Goal: Task Accomplishment & Management: Manage account settings

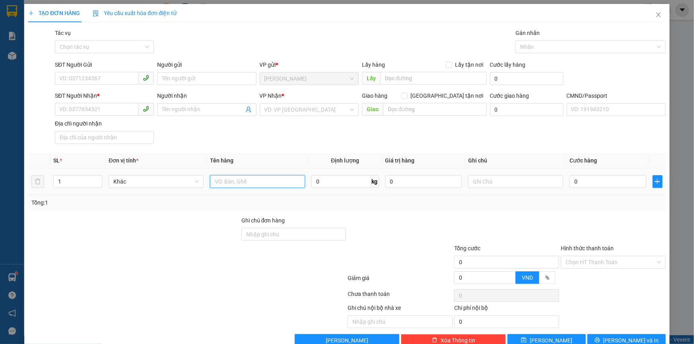
click at [225, 182] on input "text" at bounding box center [257, 181] width 95 height 13
type input "1gb np"
click at [93, 77] on input "SĐT Người Gửi" at bounding box center [96, 78] width 83 height 13
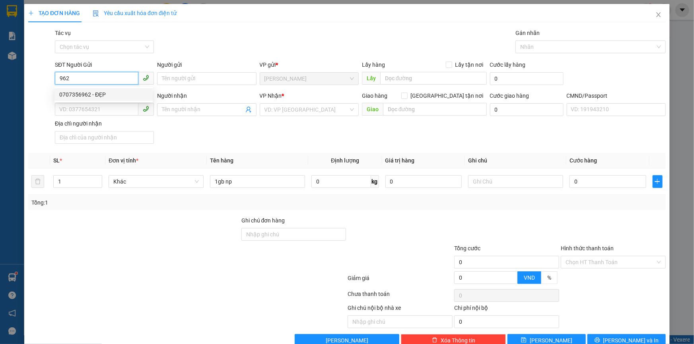
click at [91, 93] on div "0707356962 - ĐẸP" at bounding box center [103, 94] width 89 height 9
type input "0707356962"
type input "ĐẸP"
type input "0933774978"
type input "TUẤN"
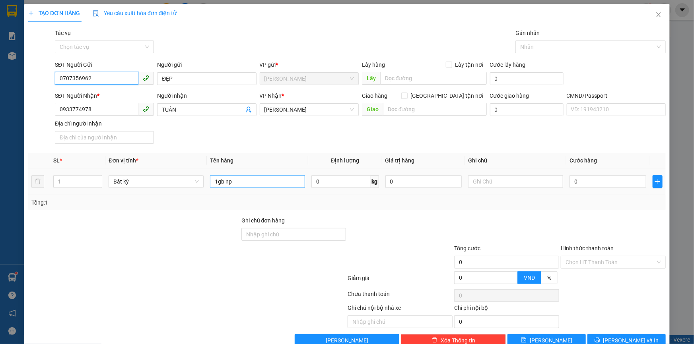
type input "0707356962"
click at [274, 180] on input "1gb np" at bounding box center [257, 181] width 95 height 13
type input "1gb np 24KG _ĐA"
click at [493, 183] on input "text" at bounding box center [515, 181] width 95 height 13
type input "19H30 KHANH"
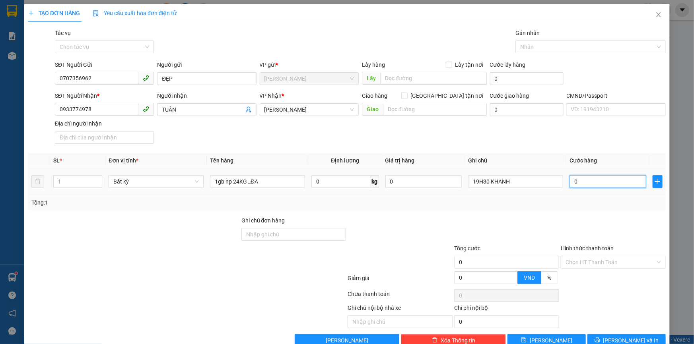
click at [575, 177] on input "0" at bounding box center [607, 181] width 77 height 13
type input "004"
type input "4"
type input "0.040"
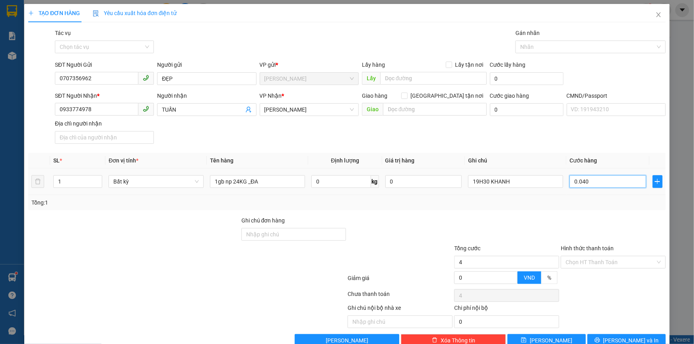
type input "40"
click at [570, 213] on div "Transit Pickup Surcharge Ids Transit Deliver Surcharge Ids Transit Deliver Surc…" at bounding box center [346, 188] width 637 height 318
type input "40.000"
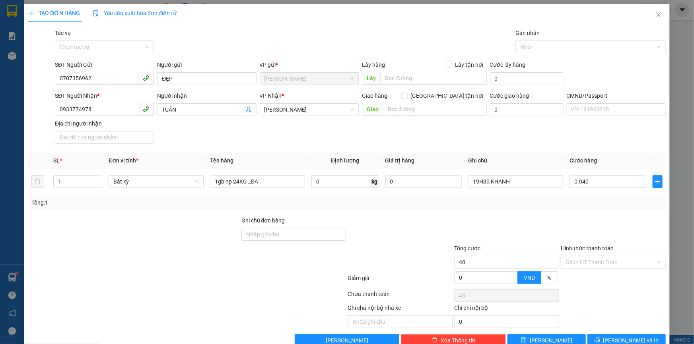
type input "40.000"
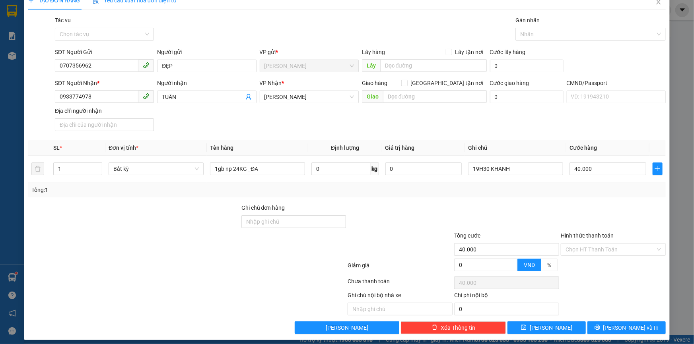
scroll to position [19, 0]
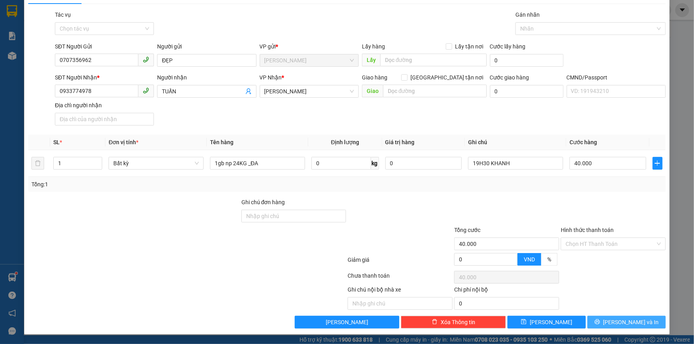
click at [589, 324] on button "Lưu và In" at bounding box center [626, 322] width 78 height 13
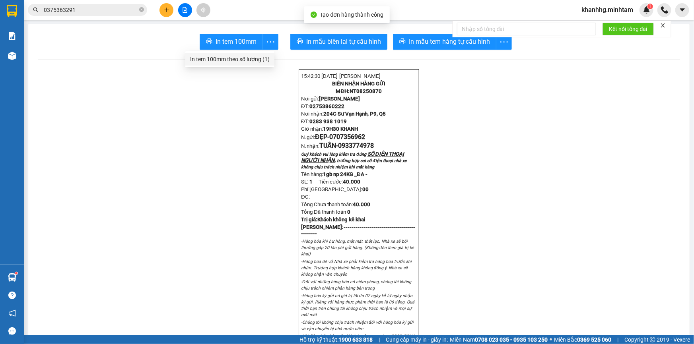
click at [246, 58] on div "In tem 100mm theo số lượng (1)" at bounding box center [230, 59] width 80 height 9
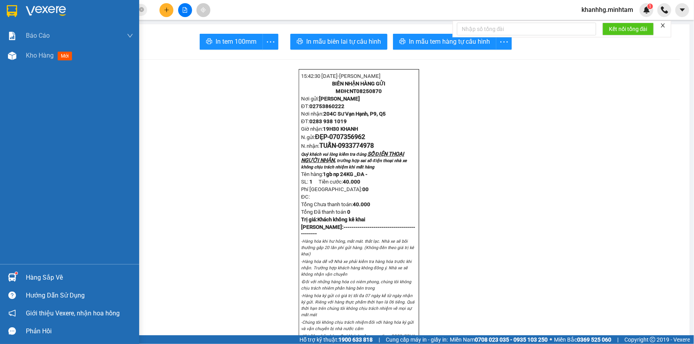
click at [19, 272] on div "Hàng sắp về" at bounding box center [69, 278] width 139 height 18
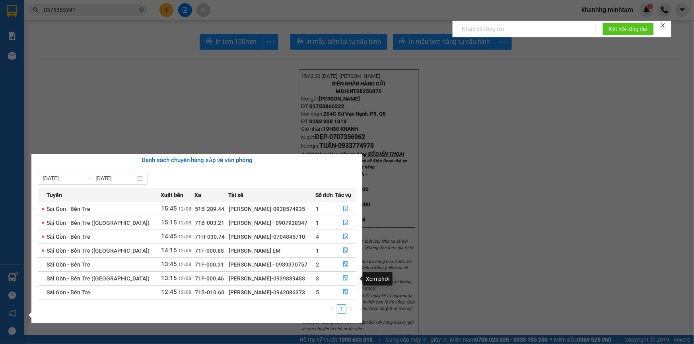
click at [345, 279] on icon "file-done" at bounding box center [346, 279] width 6 height 6
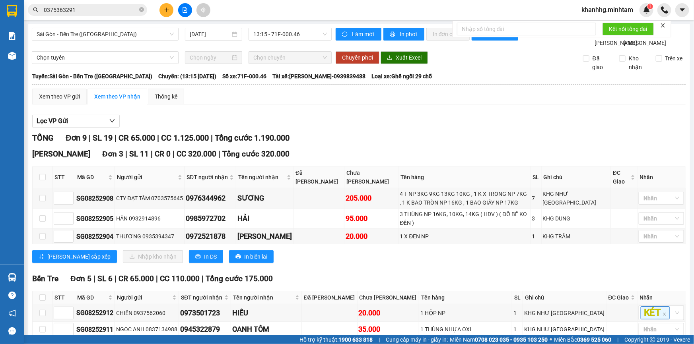
click at [346, 128] on div "Lọc VP Gửi" at bounding box center [358, 121] width 653 height 13
click at [141, 9] on icon "close-circle" at bounding box center [141, 9] width 5 height 5
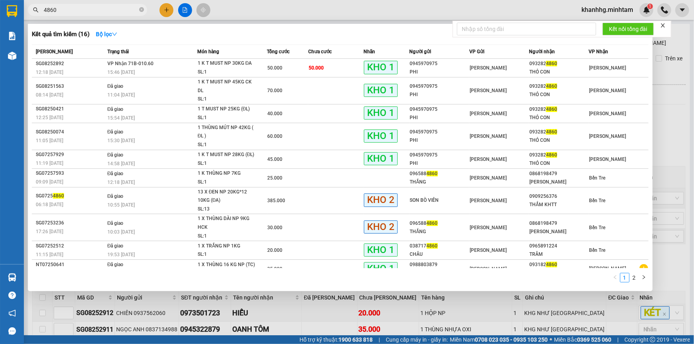
type input "4860"
click at [669, 46] on div at bounding box center [347, 172] width 694 height 344
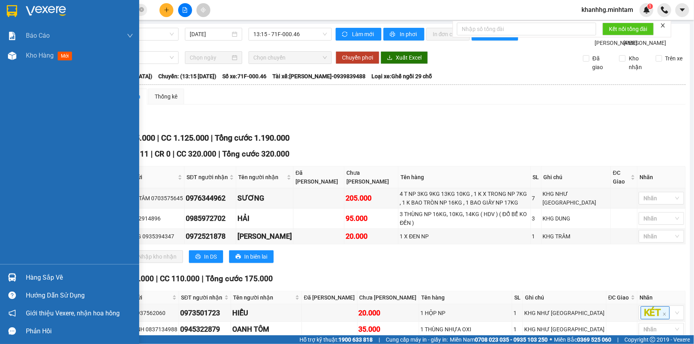
click at [57, 271] on div "Hàng sắp về" at bounding box center [69, 278] width 139 height 18
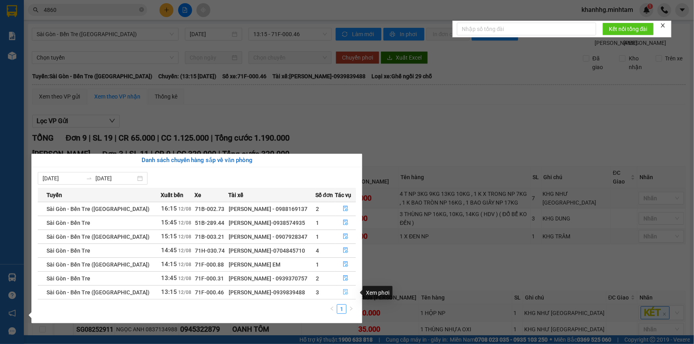
click at [343, 293] on icon "file-done" at bounding box center [345, 292] width 5 height 6
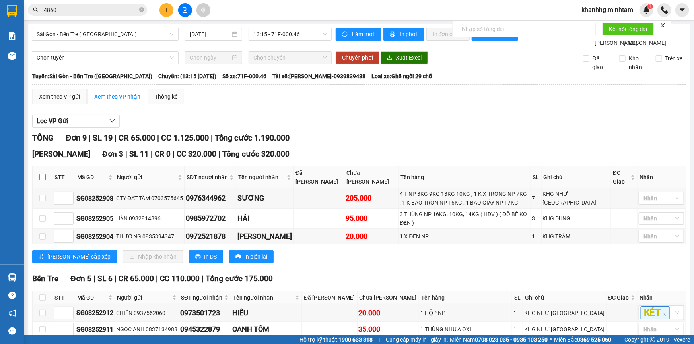
click at [43, 180] on input "checkbox" at bounding box center [42, 177] width 6 height 6
checkbox input "true"
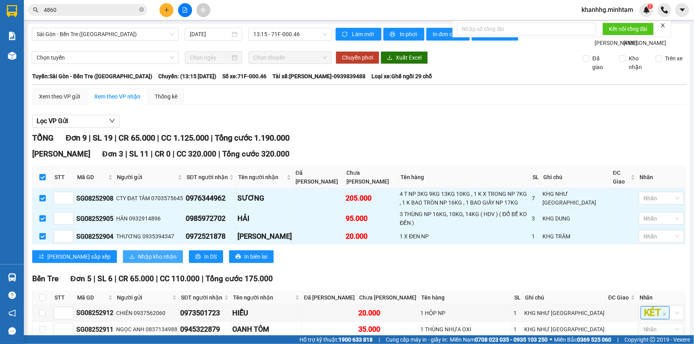
click at [138, 261] on span "Nhập kho nhận" at bounding box center [157, 256] width 39 height 9
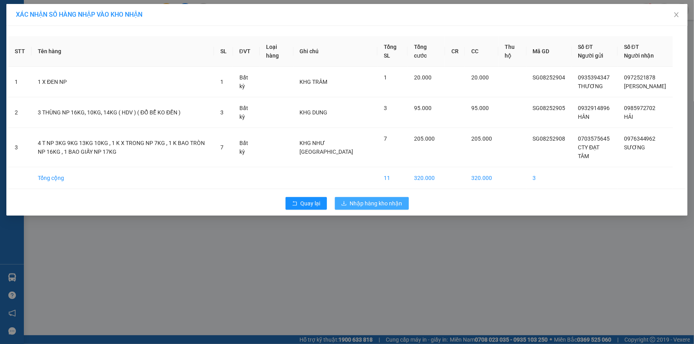
click at [354, 208] on span "Nhập hàng kho nhận" at bounding box center [376, 203] width 52 height 9
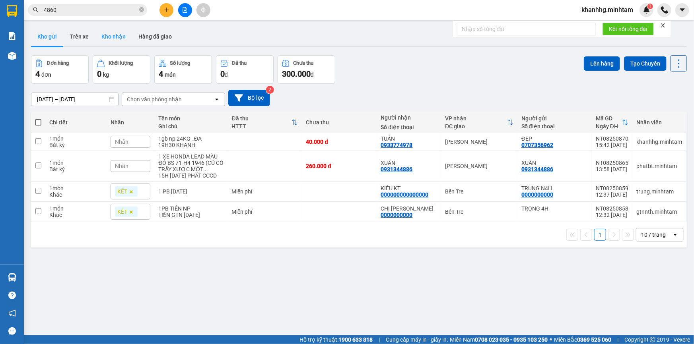
click at [117, 35] on button "Kho nhận" at bounding box center [113, 36] width 37 height 19
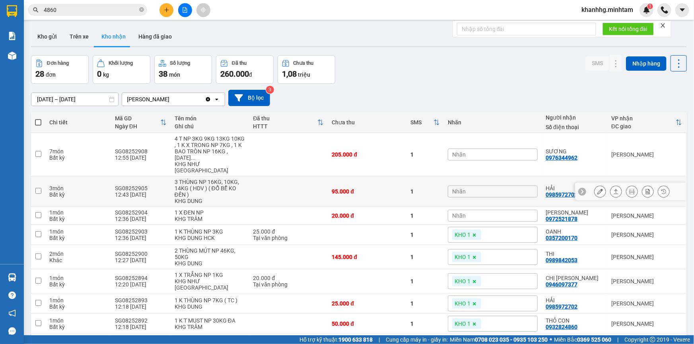
click at [598, 185] on button at bounding box center [599, 192] width 11 height 14
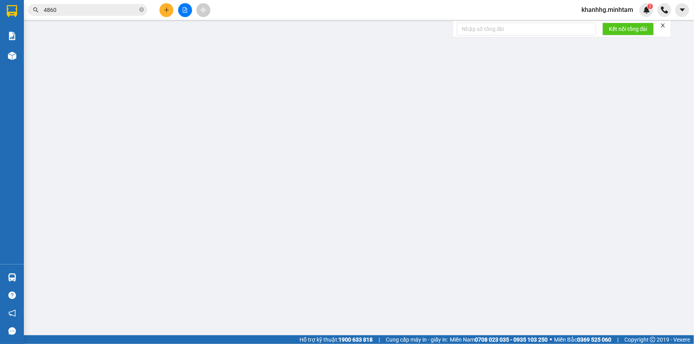
type input "0932914896"
type input "HÂN"
type input "0985972702"
type input "HẢI"
type input "95.000"
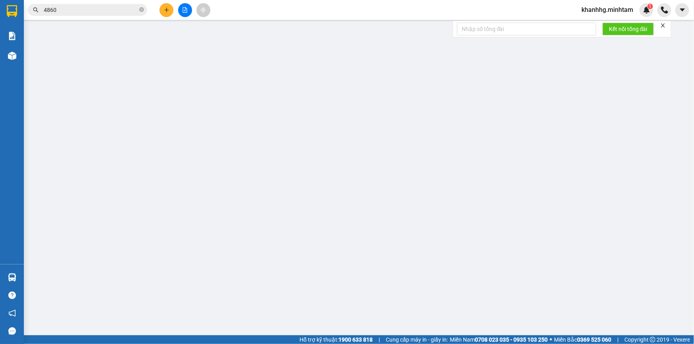
type input "95.000"
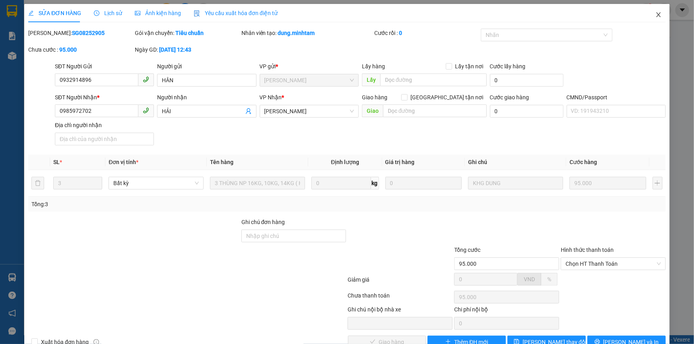
click at [656, 15] on icon "close" at bounding box center [658, 15] width 6 height 6
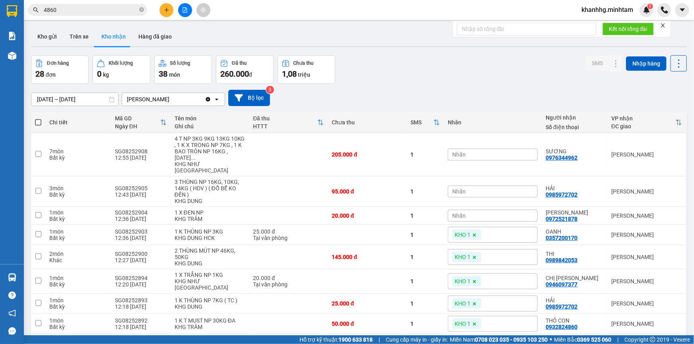
click at [470, 149] on div "Nhãn" at bounding box center [493, 155] width 90 height 12
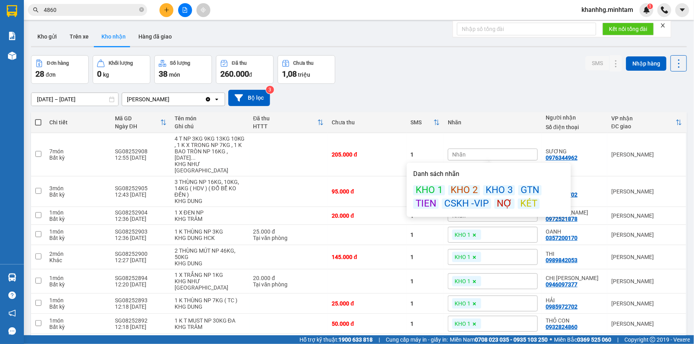
click at [433, 188] on div "KHO 1" at bounding box center [429, 190] width 32 height 10
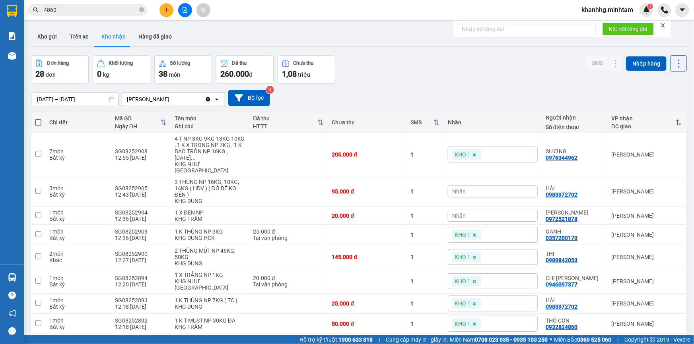
click at [439, 91] on div "10/08/2025 – 12/08/2025 Press the down arrow key to interact with the calendar …" at bounding box center [359, 98] width 656 height 28
click at [461, 188] on span "Nhãn" at bounding box center [459, 191] width 14 height 6
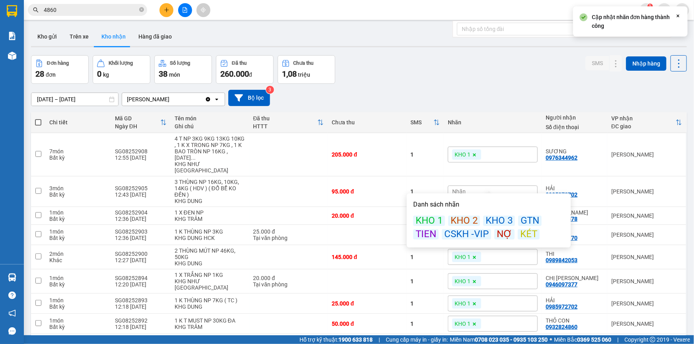
click at [429, 219] on div "KHO 1" at bounding box center [429, 221] width 32 height 10
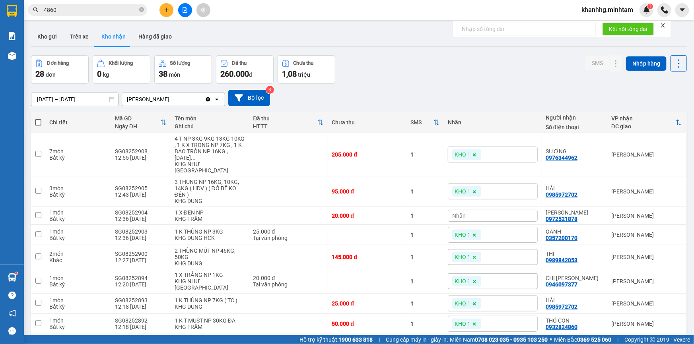
click at [448, 88] on div "10/08/2025 – 12/08/2025 Press the down arrow key to interact with the calendar …" at bounding box center [359, 98] width 656 height 28
click at [460, 213] on span "Nhãn" at bounding box center [459, 216] width 14 height 6
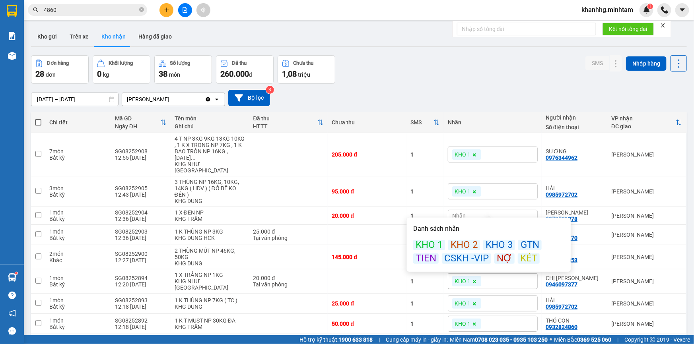
click at [429, 245] on div "KHO 1" at bounding box center [429, 245] width 32 height 10
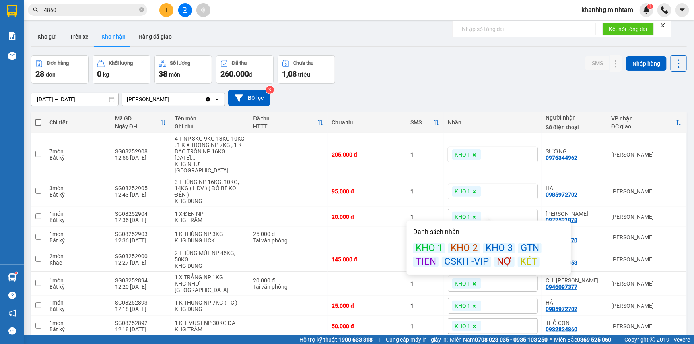
click at [442, 72] on div "Đơn hàng 28 đơn Khối lượng 0 kg Số lượng 38 món Đã thu 260.000 đ Chưa thu 1,08 …" at bounding box center [359, 69] width 656 height 29
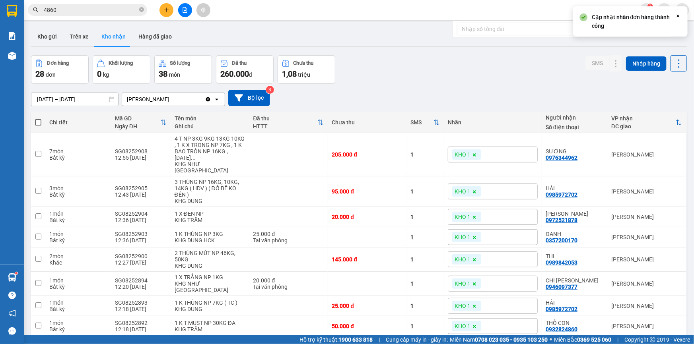
scroll to position [60, 0]
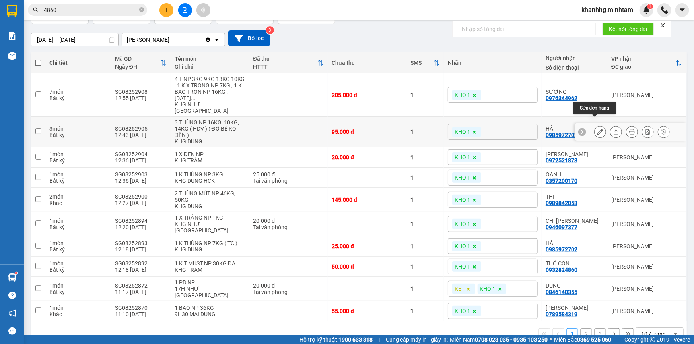
click at [597, 129] on icon at bounding box center [600, 132] width 6 height 6
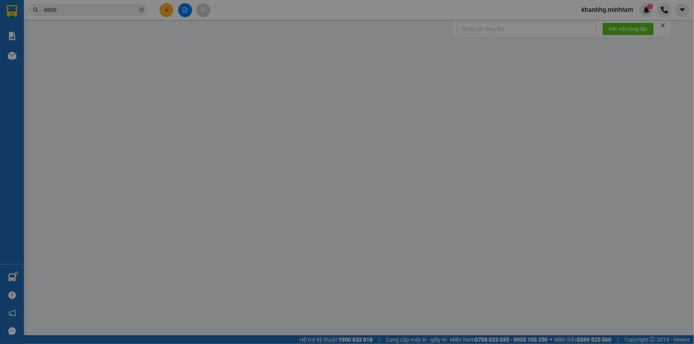
type input "0932914896"
type input "HÂN"
type input "0985972702"
type input "HẢI"
type input "95.000"
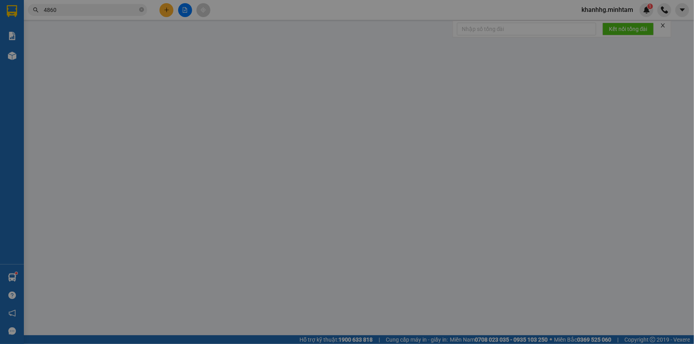
type input "95.000"
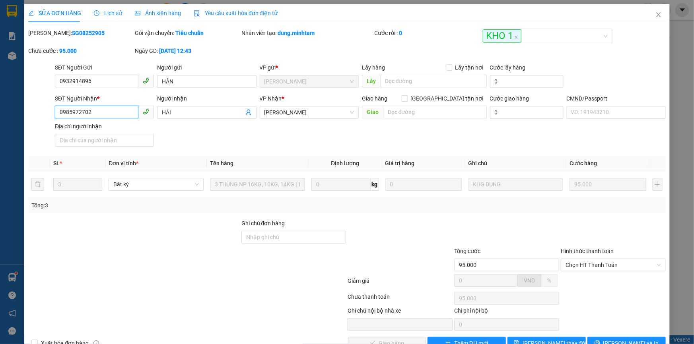
drag, startPoint x: 97, startPoint y: 111, endPoint x: 45, endPoint y: 106, distance: 53.1
click at [45, 106] on div "SĐT Người Nhận * 0985972702 0985972702 Người nhận HẢI VP Nhận * Ngã Tư Huyện …" at bounding box center [346, 122] width 639 height 56
click at [283, 234] on input "Ghi chú đơn hàng" at bounding box center [293, 237] width 105 height 13
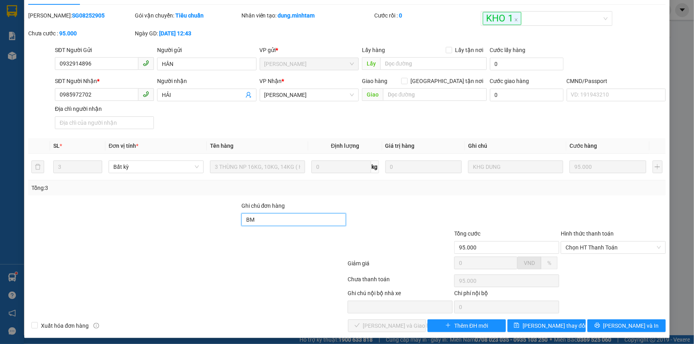
scroll to position [22, 0]
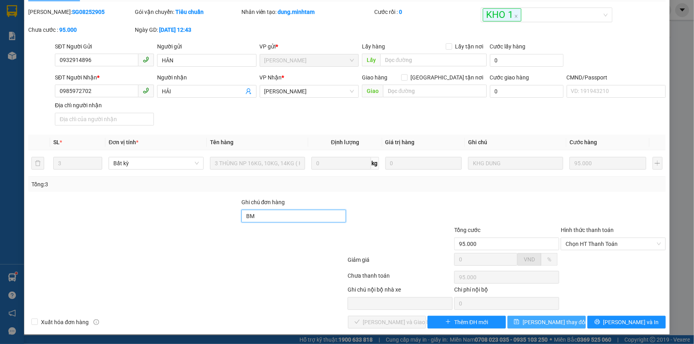
type input "BM"
click at [538, 321] on span "Lưu thay đổi" at bounding box center [554, 322] width 64 height 9
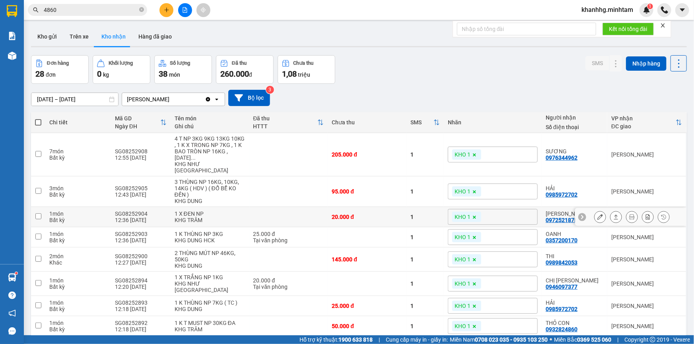
click at [597, 214] on icon at bounding box center [600, 217] width 6 height 6
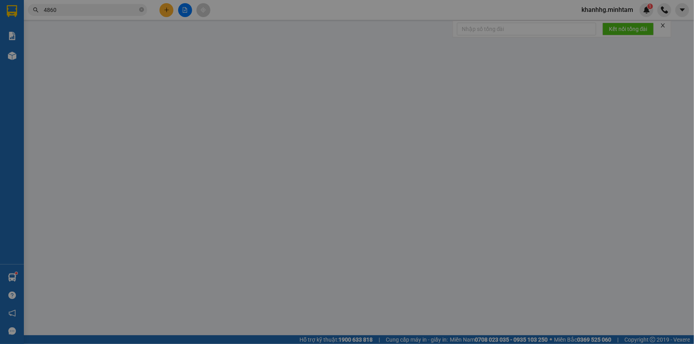
type input "0935394347"
type input "THƯƠNG"
type input "0972521878"
type input "PHÚC LÊ"
type input "20.000"
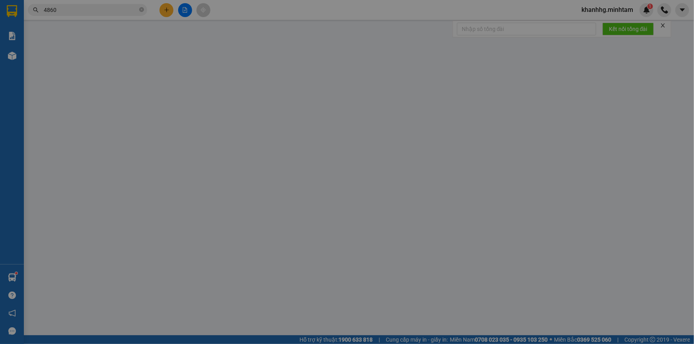
type input "20.000"
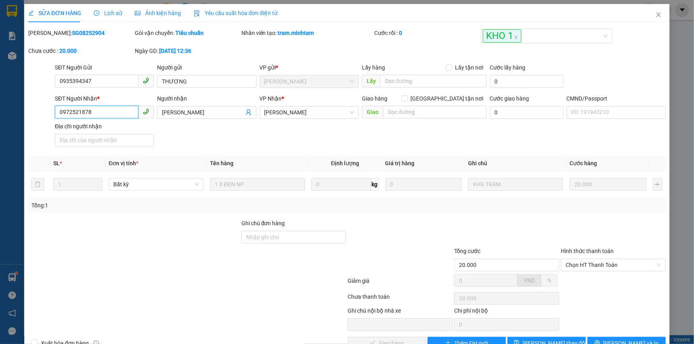
drag, startPoint x: 103, startPoint y: 111, endPoint x: 56, endPoint y: 114, distance: 47.4
click at [56, 114] on input "0972521878" at bounding box center [96, 112] width 83 height 13
click at [261, 241] on input "Ghi chú đơn hàng" at bounding box center [293, 237] width 105 height 13
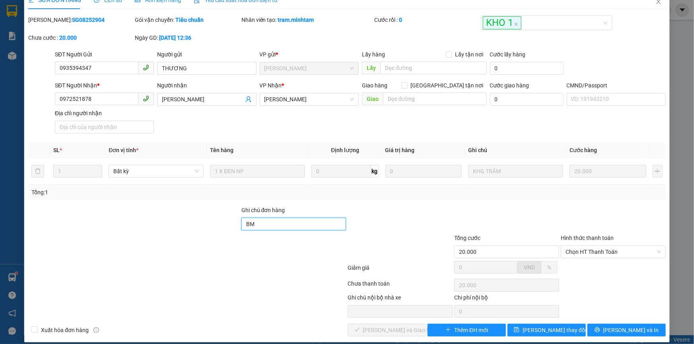
scroll to position [22, 0]
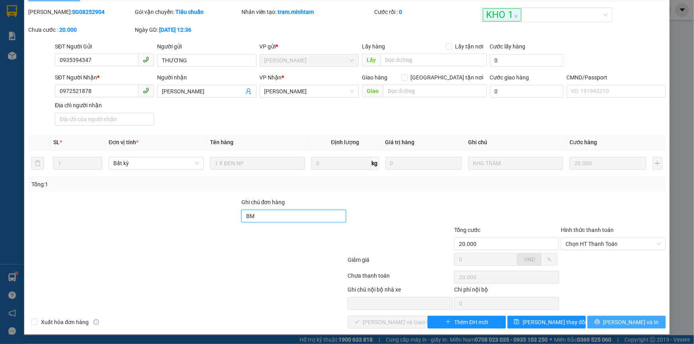
type input "BM"
click at [601, 322] on button "Lưu và In" at bounding box center [626, 322] width 78 height 13
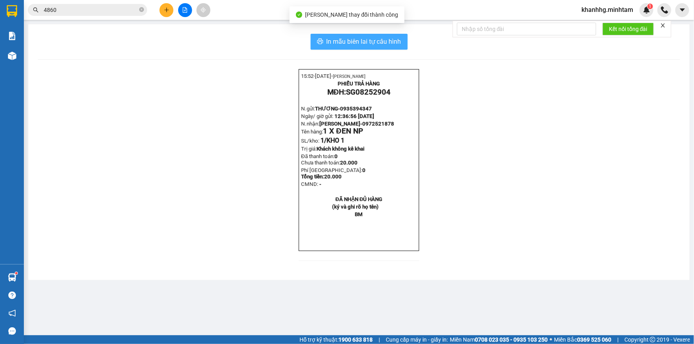
click at [373, 38] on span "In mẫu biên lai tự cấu hình" at bounding box center [363, 42] width 75 height 10
click at [368, 46] on span "In mẫu biên lai tự cấu hình" at bounding box center [363, 42] width 75 height 10
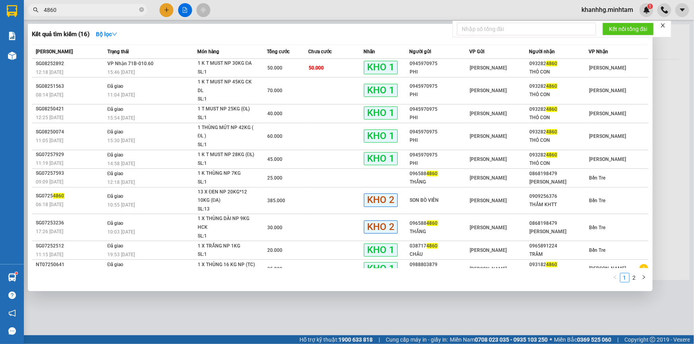
click at [138, 11] on span "4860" at bounding box center [87, 10] width 119 height 12
click at [140, 10] on icon "close-circle" at bounding box center [141, 9] width 5 height 5
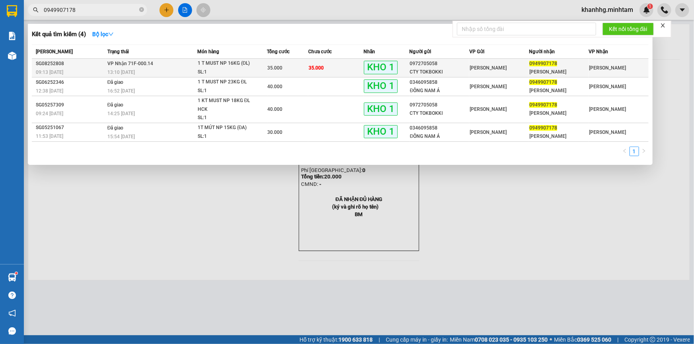
type input "0949907178"
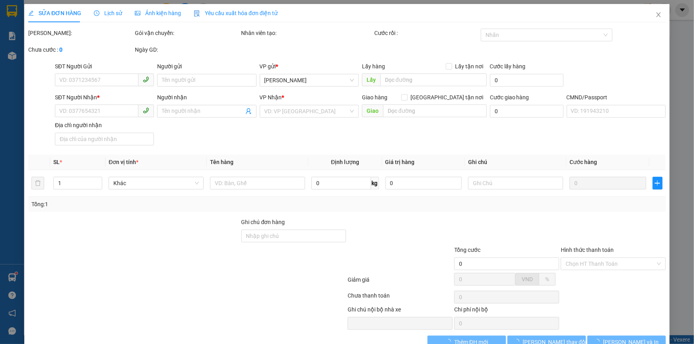
type input "0972705058"
type input "CTY TOKBOKKI"
type input "0949907178"
type input "HUỲNH NHƯ"
type input "dg"
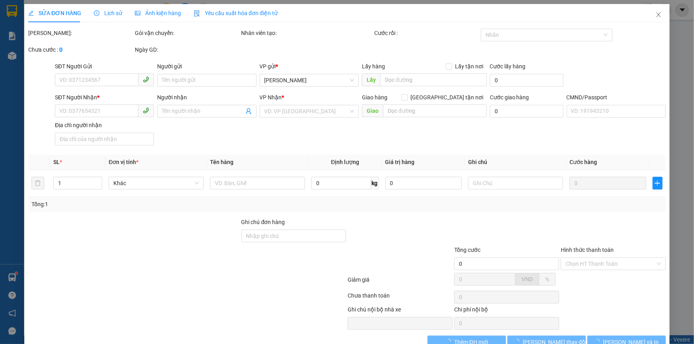
type input "35.000"
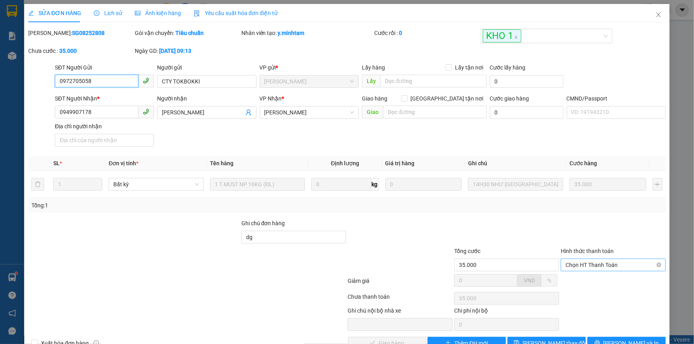
click at [589, 262] on span "Chọn HT Thanh Toán" at bounding box center [612, 265] width 95 height 12
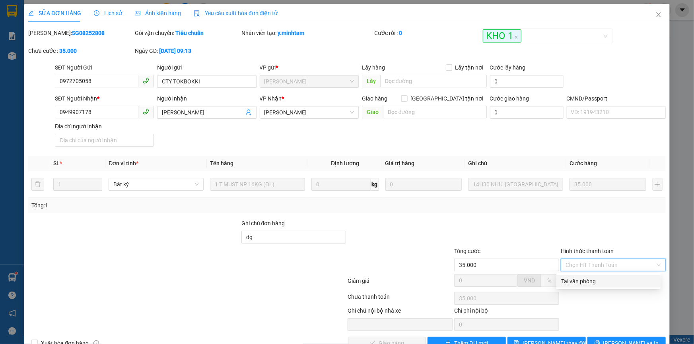
click at [567, 280] on div "Tại văn phòng" at bounding box center [608, 281] width 95 height 9
type input "0"
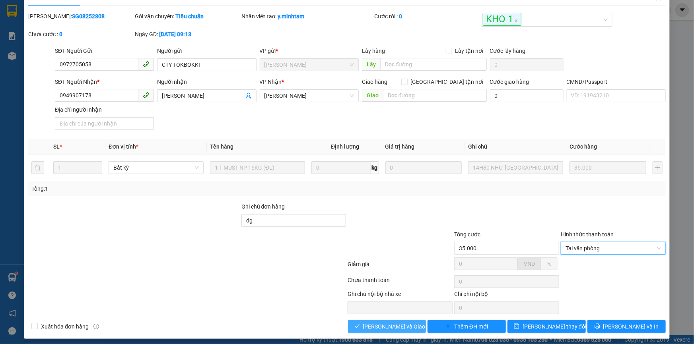
scroll to position [22, 0]
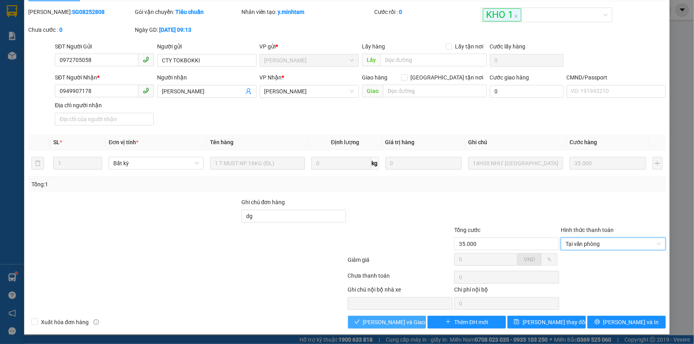
click at [405, 321] on span "Lưu và Giao hàng" at bounding box center [401, 322] width 76 height 9
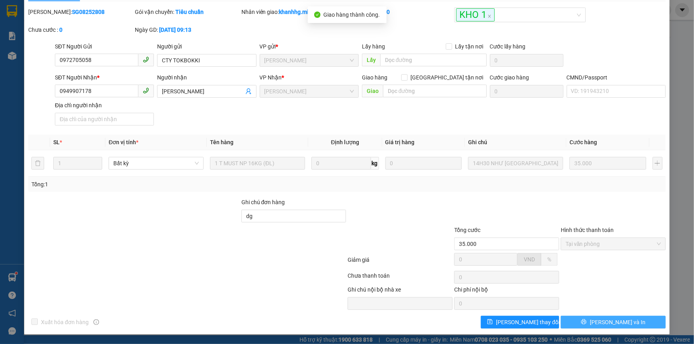
click at [611, 318] on span "Lưu và In" at bounding box center [618, 322] width 56 height 9
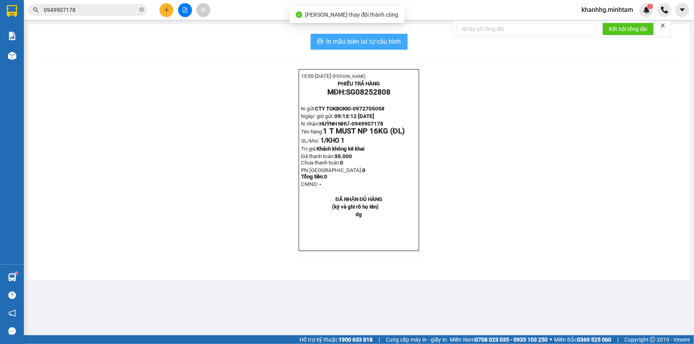
click at [377, 42] on span "In mẫu biên lai tự cấu hình" at bounding box center [363, 42] width 75 height 10
click at [142, 8] on icon "close-circle" at bounding box center [141, 9] width 5 height 5
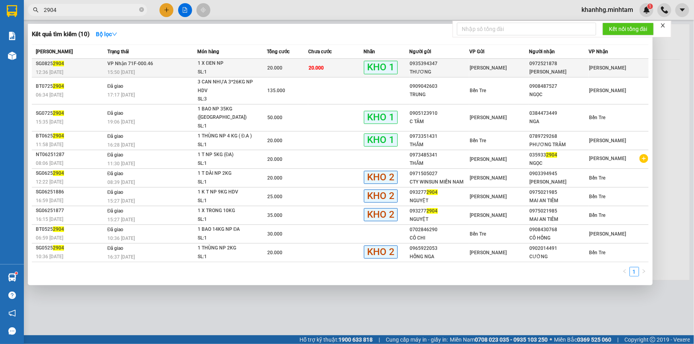
type input "2904"
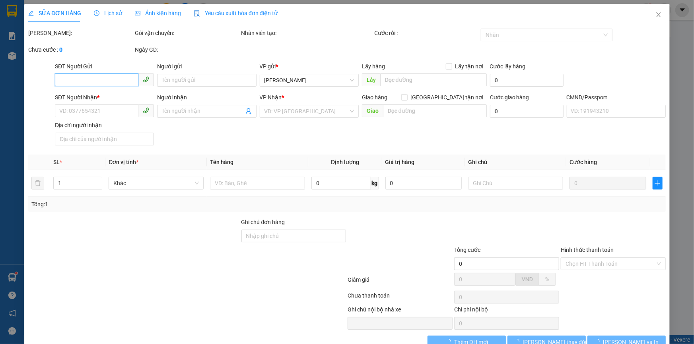
type input "0935394347"
type input "THƯƠNG"
type input "0972521878"
type input "PHÚC LÊ"
type input "BM"
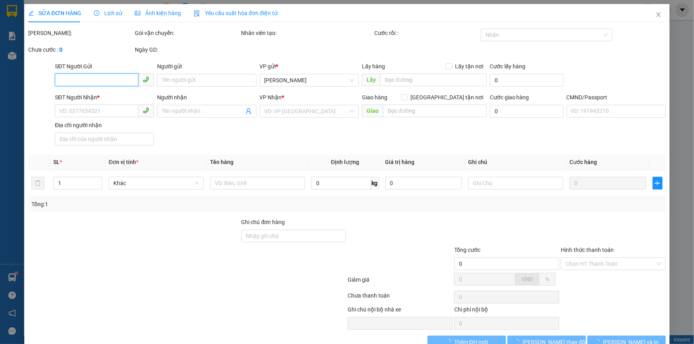
type input "20.000"
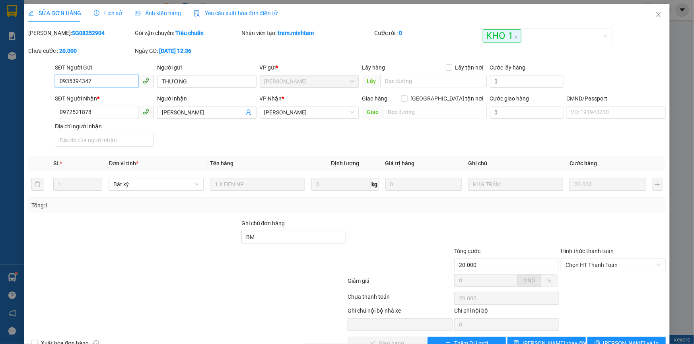
scroll to position [22, 0]
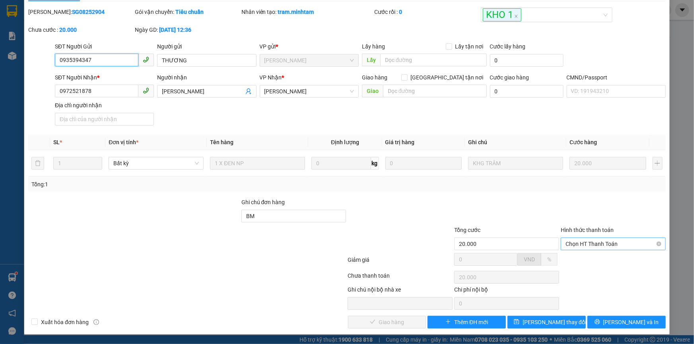
click at [581, 243] on span "Chọn HT Thanh Toán" at bounding box center [612, 244] width 95 height 12
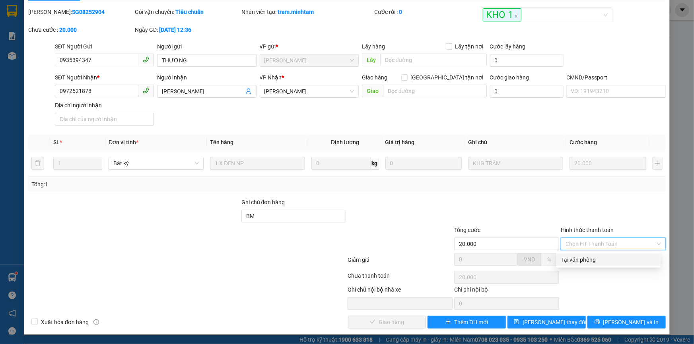
click at [565, 258] on div "Tại văn phòng" at bounding box center [608, 260] width 95 height 9
type input "0"
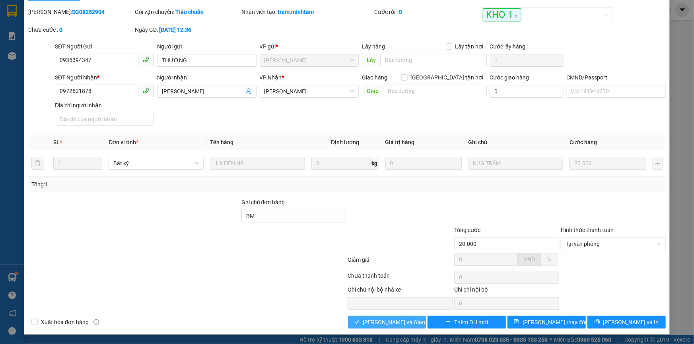
click at [390, 321] on span "Lưu và Giao hàng" at bounding box center [401, 322] width 76 height 9
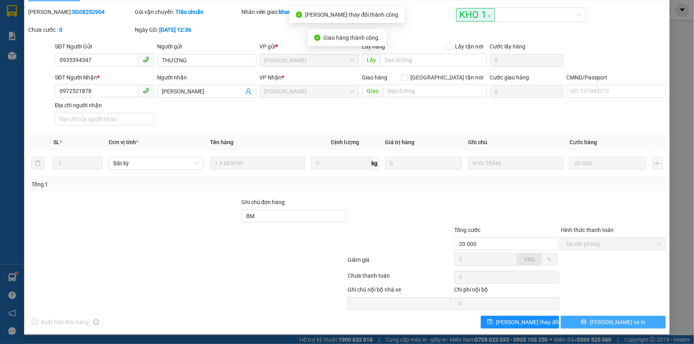
click at [599, 321] on button "Lưu và In" at bounding box center [613, 322] width 105 height 13
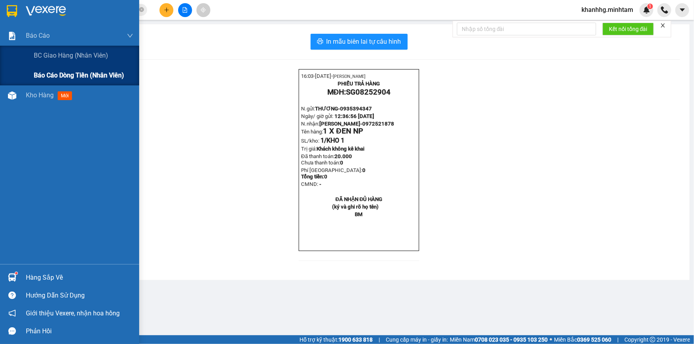
click at [57, 72] on span "Báo cáo dòng tiền (nhân viên)" at bounding box center [79, 75] width 90 height 10
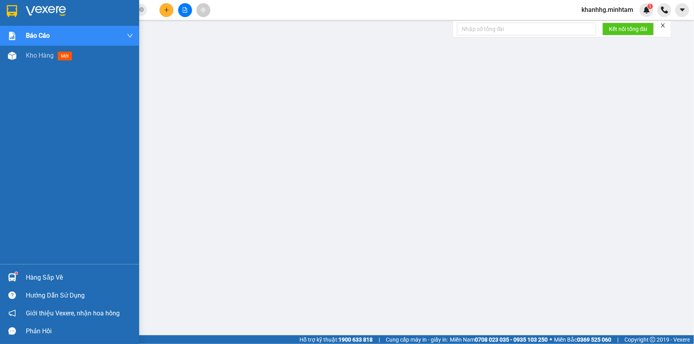
click at [22, 274] on div "Hàng sắp về" at bounding box center [69, 278] width 139 height 18
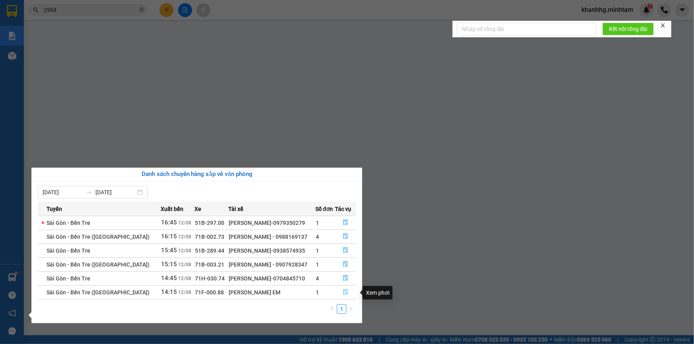
click at [343, 293] on icon "file-done" at bounding box center [345, 292] width 5 height 6
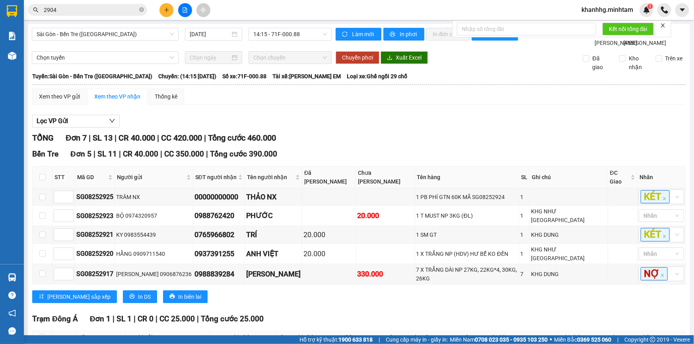
scroll to position [127, 0]
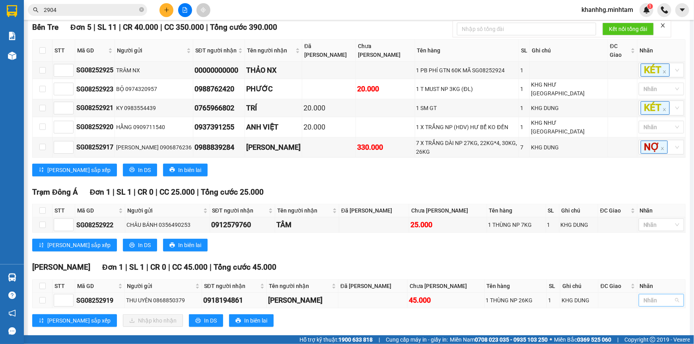
click at [652, 296] on div at bounding box center [656, 301] width 33 height 10
click at [648, 182] on div "KHO 1" at bounding box center [656, 182] width 36 height 9
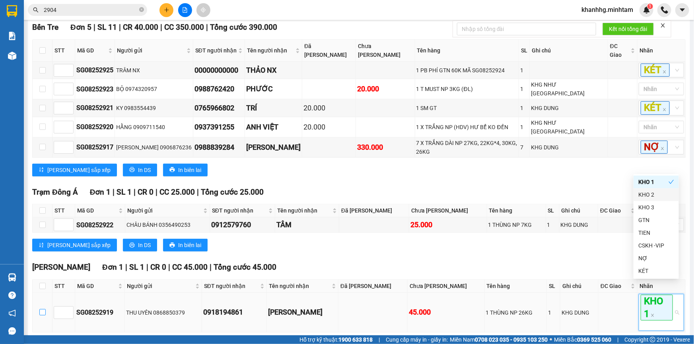
click at [43, 309] on input "checkbox" at bounding box center [42, 312] width 6 height 6
checkbox input "true"
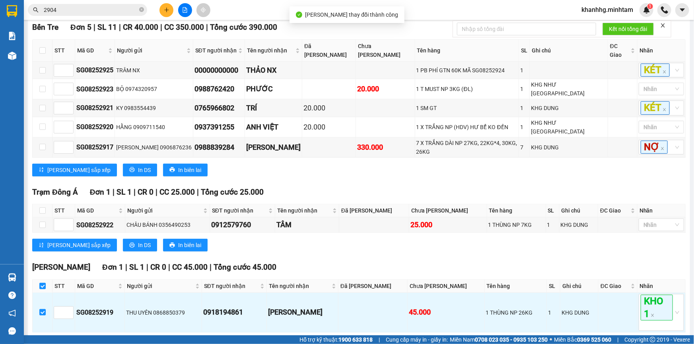
click at [138, 341] on span "Nhập kho nhận" at bounding box center [157, 345] width 39 height 9
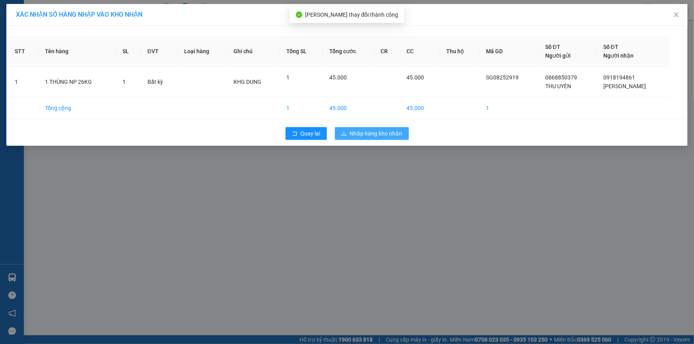
click at [361, 136] on span "Nhập hàng kho nhận" at bounding box center [376, 133] width 52 height 9
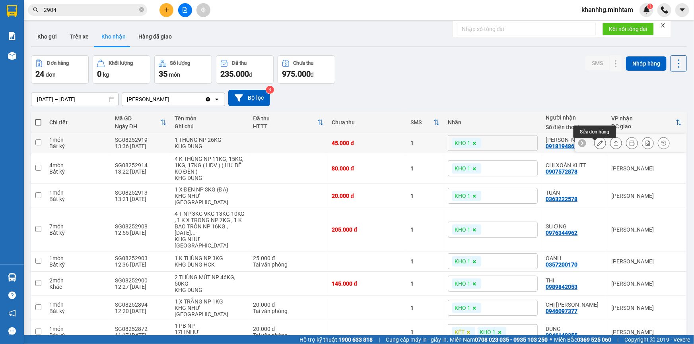
click at [597, 146] on icon at bounding box center [600, 143] width 6 height 6
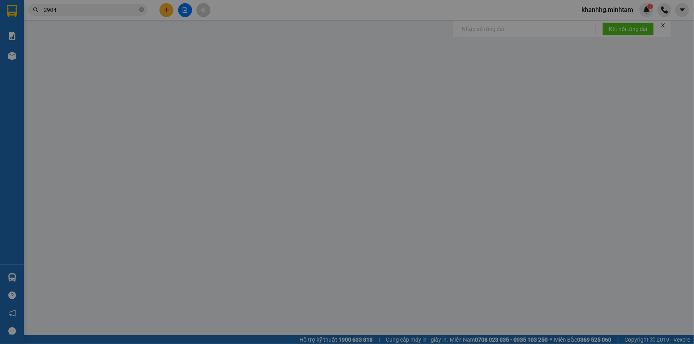
type input "0868850379"
type input "THU UYÊN"
type input "0918194861"
type input "ANH VŨ"
type input "45.000"
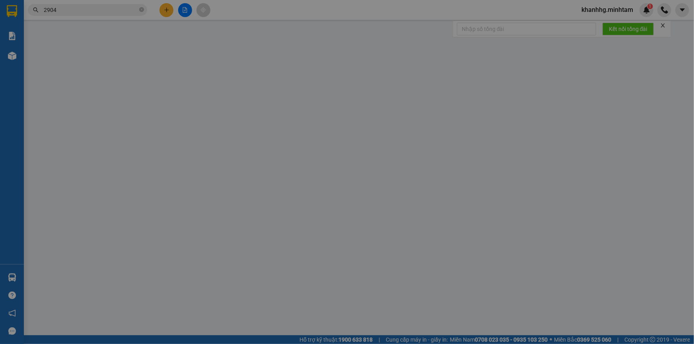
type input "45.000"
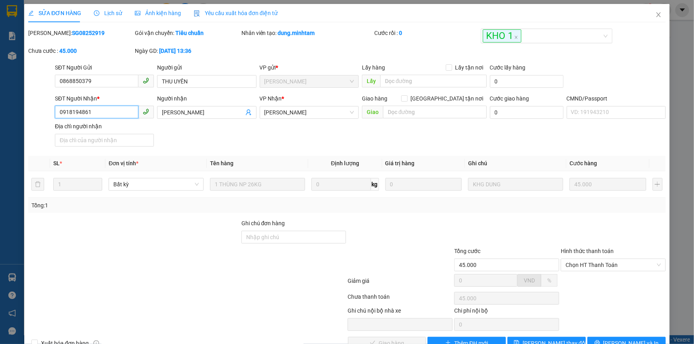
drag, startPoint x: 90, startPoint y: 112, endPoint x: 56, endPoint y: 112, distance: 34.2
click at [56, 112] on input "0918194861" at bounding box center [96, 112] width 83 height 13
click at [277, 236] on input "Ghi chú đơn hàng" at bounding box center [293, 237] width 105 height 13
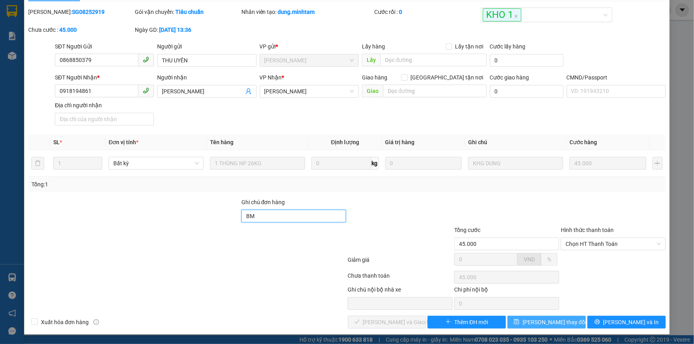
type input "BM"
click at [519, 319] on icon "save" at bounding box center [517, 322] width 6 height 6
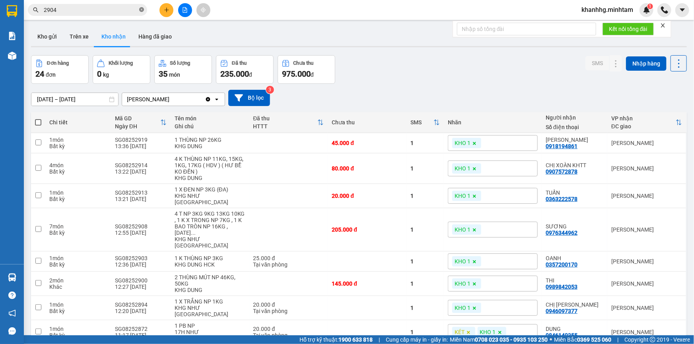
click at [139, 9] on icon "close-circle" at bounding box center [141, 9] width 5 height 5
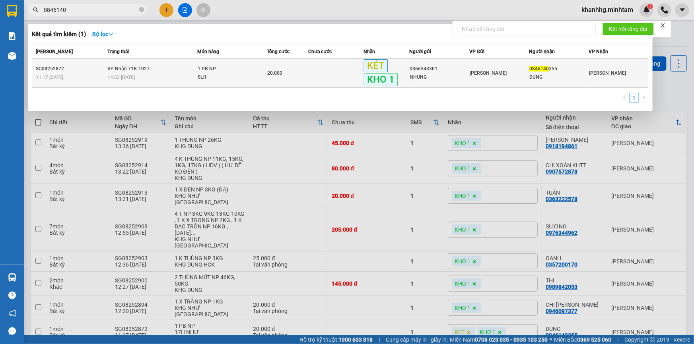
type input "0846140"
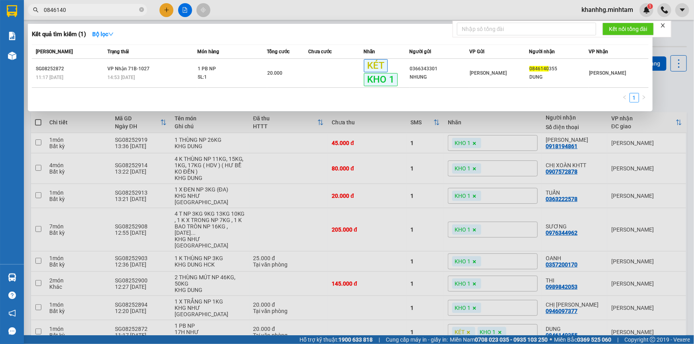
click at [539, 74] on div "DUNG" at bounding box center [558, 77] width 59 height 8
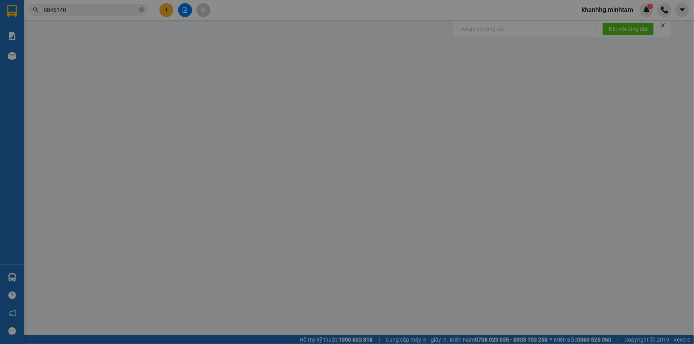
type input "0366343301"
type input "NHUNG"
type input "0846140355"
type input "DUNG"
type input "ĐG"
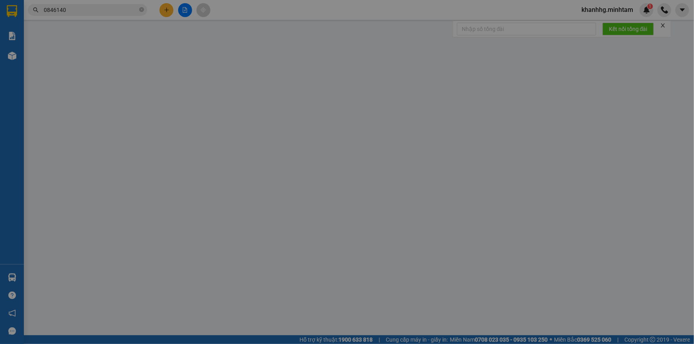
type input "20.000"
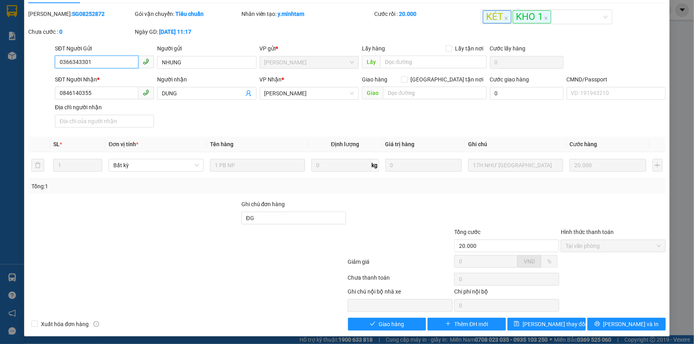
scroll to position [22, 0]
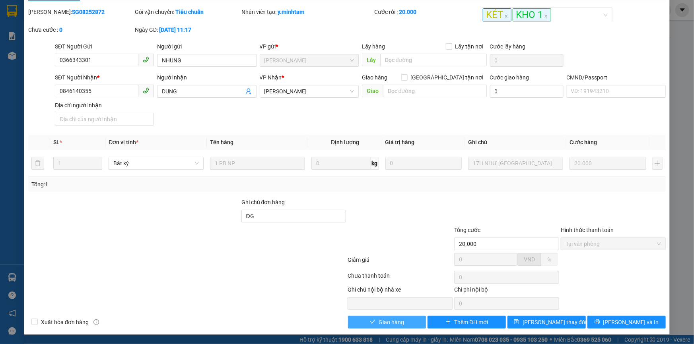
click at [381, 322] on span "Giao hàng" at bounding box center [390, 322] width 25 height 9
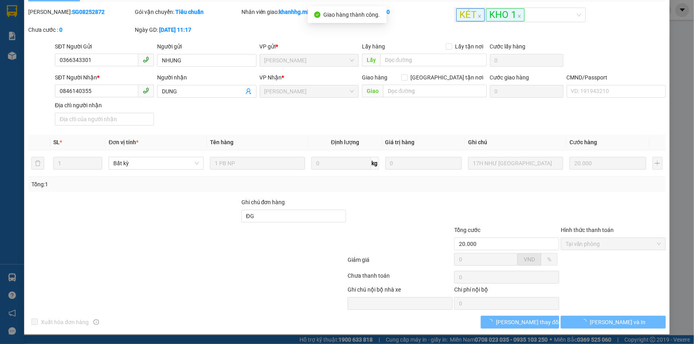
click at [524, 321] on span "Lưu thay đổi" at bounding box center [528, 322] width 64 height 9
click at [606, 321] on span "Lưu và In" at bounding box center [618, 322] width 56 height 9
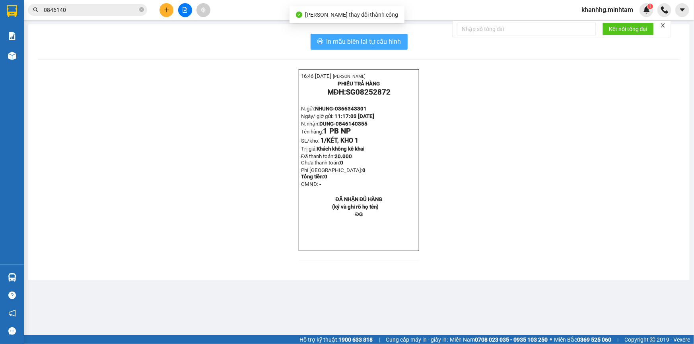
click at [365, 43] on span "In mẫu biên lai tự cấu hình" at bounding box center [363, 42] width 75 height 10
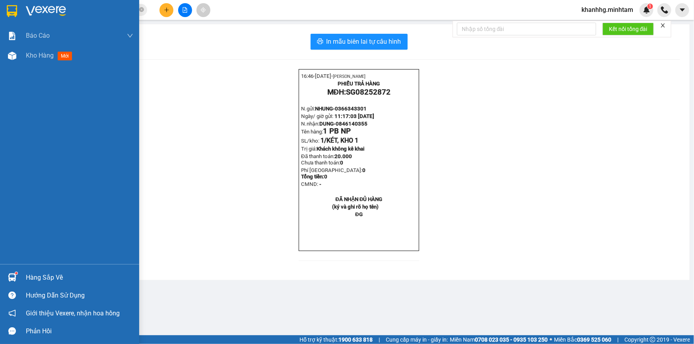
click at [21, 268] on div "Hàng sắp về Hướng dẫn sử dụng Giới thiệu Vexere, nhận hoa hồng Phản hồi" at bounding box center [69, 302] width 139 height 76
click at [40, 276] on div "Hàng sắp về" at bounding box center [79, 278] width 107 height 12
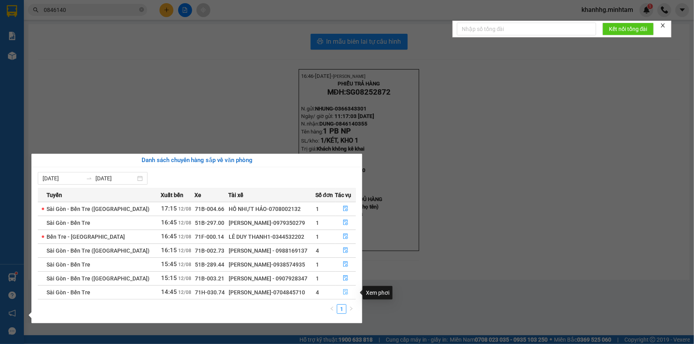
click at [343, 294] on icon "file-done" at bounding box center [346, 292] width 6 height 6
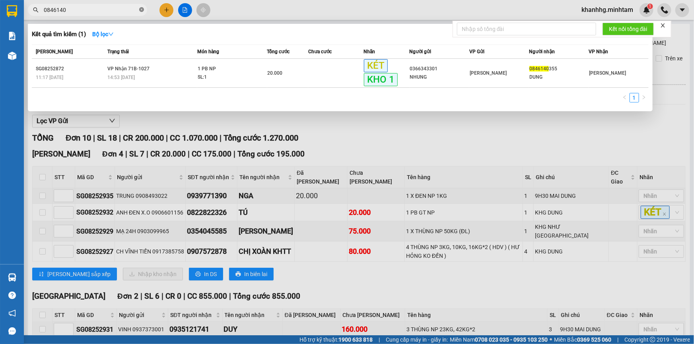
click at [140, 8] on icon "close-circle" at bounding box center [141, 9] width 5 height 5
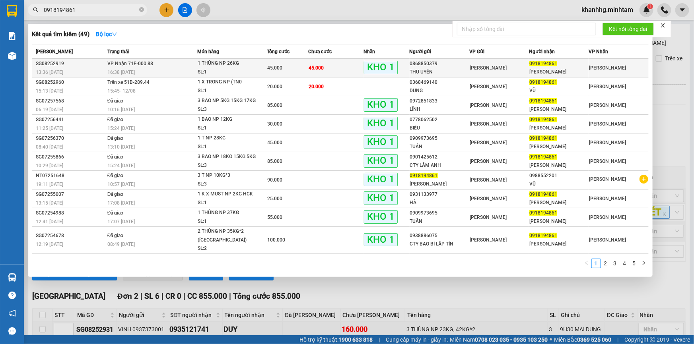
type input "0918194861"
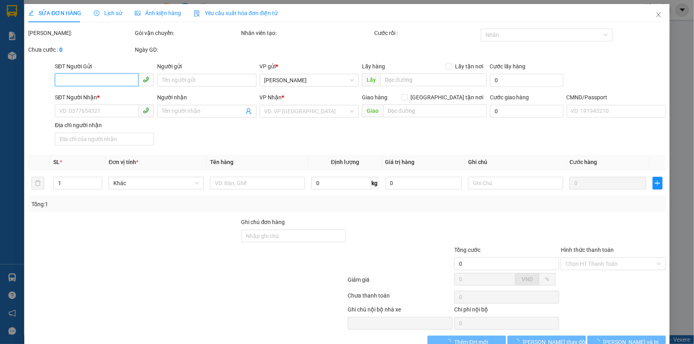
type input "0868850379"
type input "THU UYÊN"
type input "0918194861"
type input "ANH VŨ"
type input "BM"
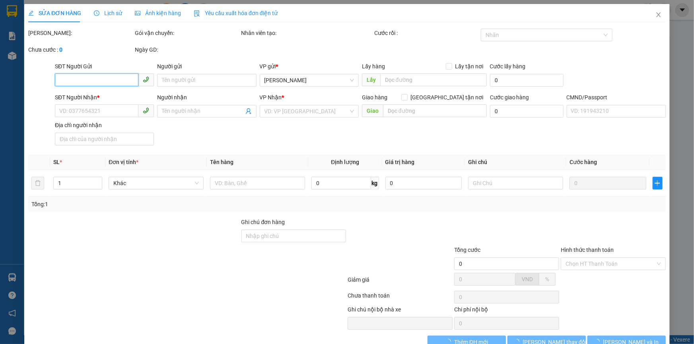
type input "45.000"
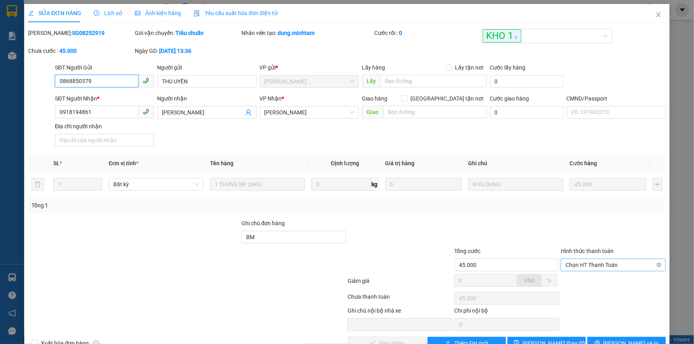
click at [588, 264] on span "Chọn HT Thanh Toán" at bounding box center [612, 265] width 95 height 12
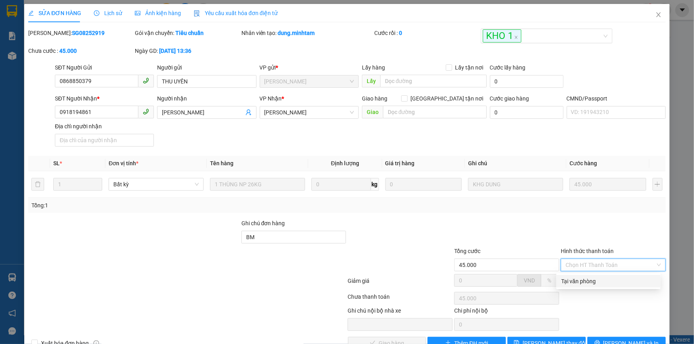
click at [574, 282] on div "Tại văn phòng" at bounding box center [608, 281] width 95 height 9
type input "0"
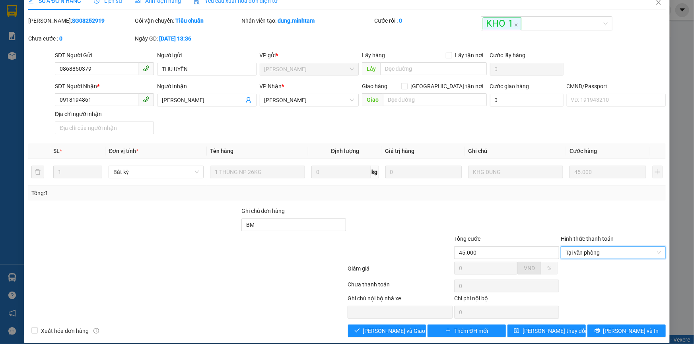
scroll to position [22, 0]
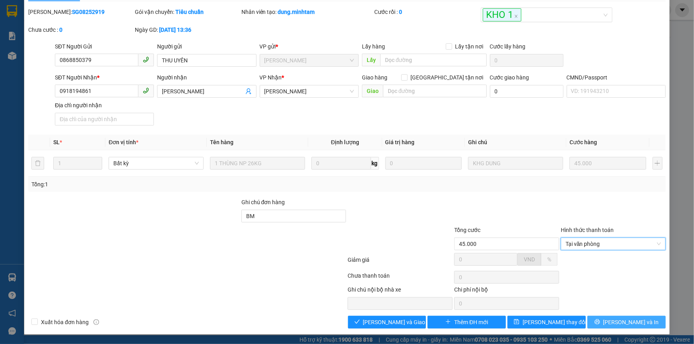
click at [603, 317] on button "Lưu và In" at bounding box center [626, 322] width 78 height 13
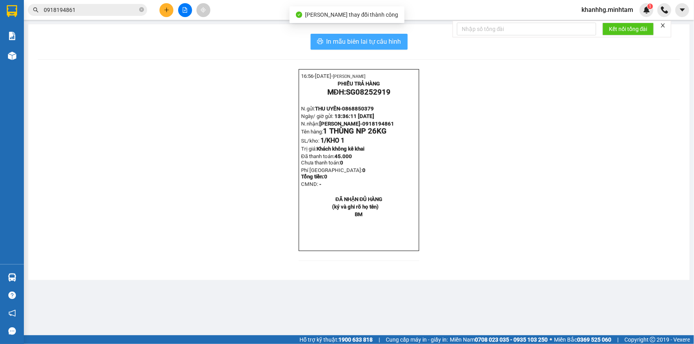
click at [381, 40] on span "In mẫu biên lai tự cấu hình" at bounding box center [363, 42] width 75 height 10
click at [105, 8] on input "0918194861" at bounding box center [91, 10] width 94 height 9
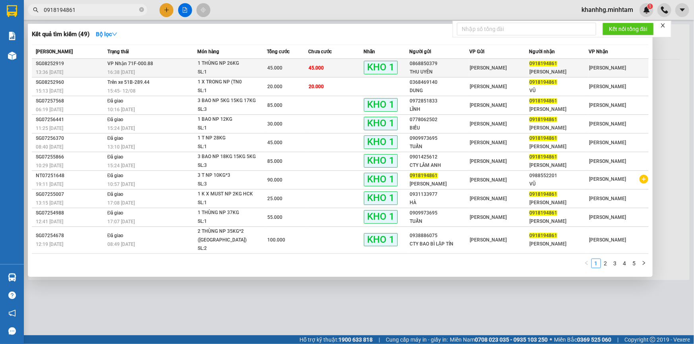
click at [545, 64] on span "0918194861" at bounding box center [543, 64] width 28 height 6
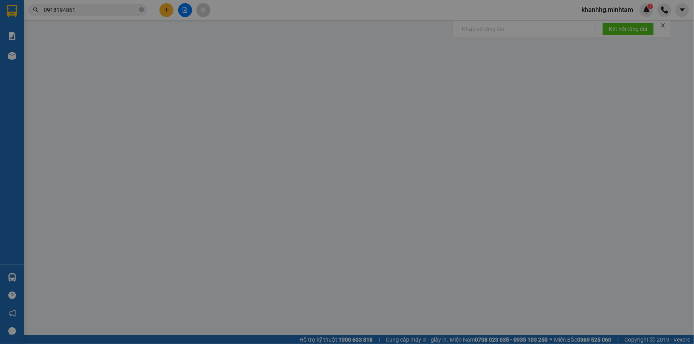
type input "0868850379"
type input "THU UYÊN"
type input "0918194861"
type input "ANH VŨ"
type input "BM"
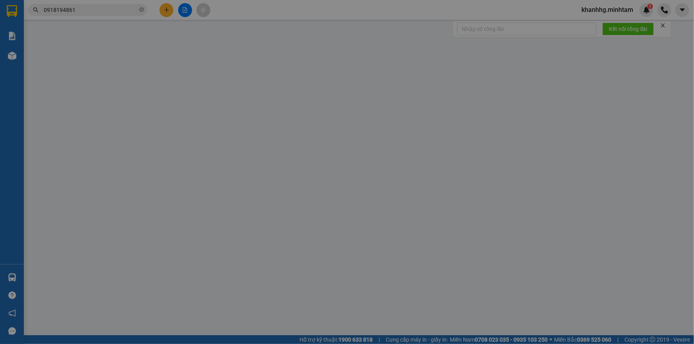
type input "45.000"
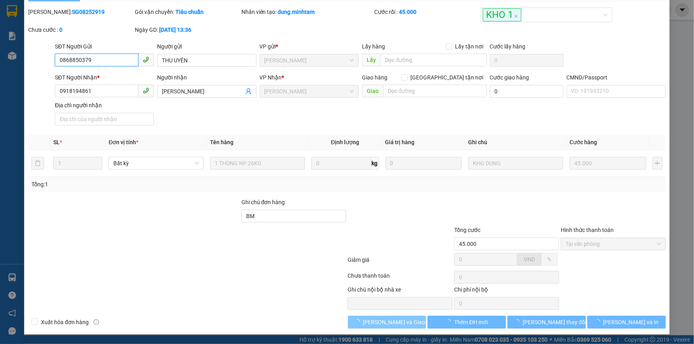
scroll to position [22, 0]
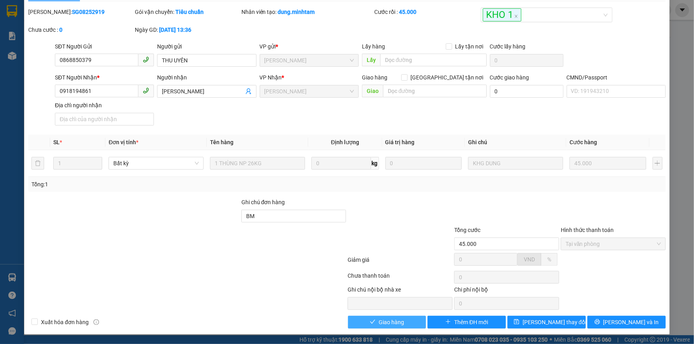
click at [382, 324] on span "Giao hàng" at bounding box center [390, 322] width 25 height 9
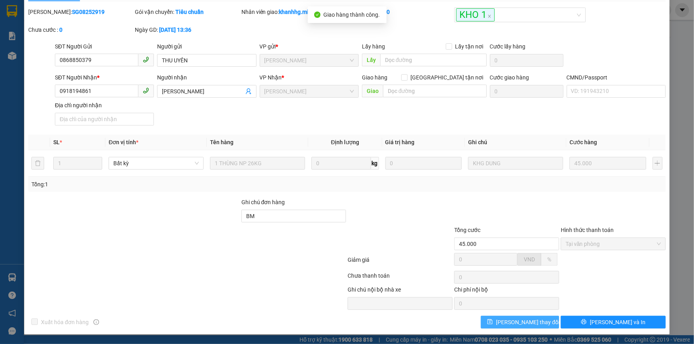
click at [521, 324] on span "Lưu thay đổi" at bounding box center [528, 322] width 64 height 9
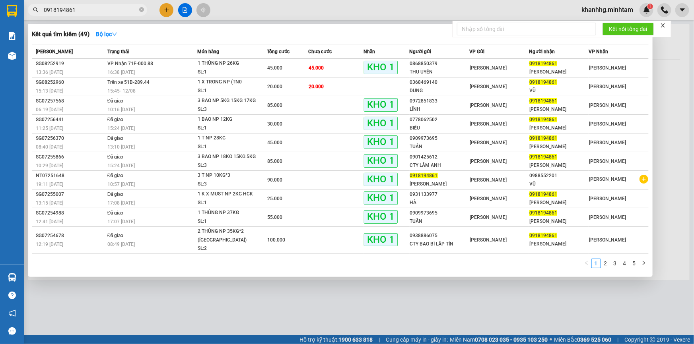
click at [116, 12] on input "0918194861" at bounding box center [91, 10] width 94 height 9
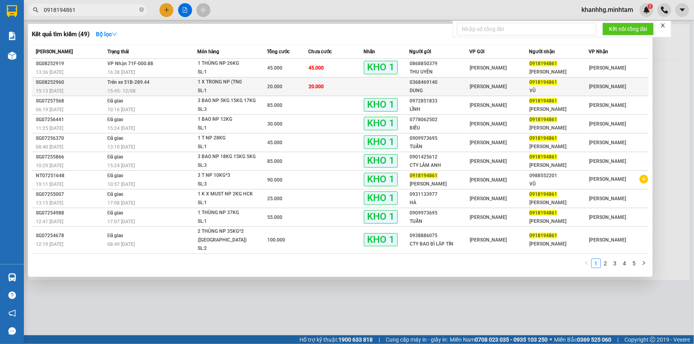
click at [389, 89] on td at bounding box center [386, 87] width 46 height 19
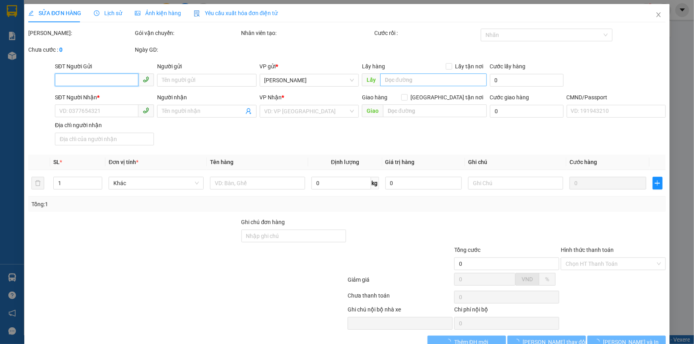
type input "0368469140"
type input "DUNG"
type input "0918194861"
type input "VŨ"
type input "20.000"
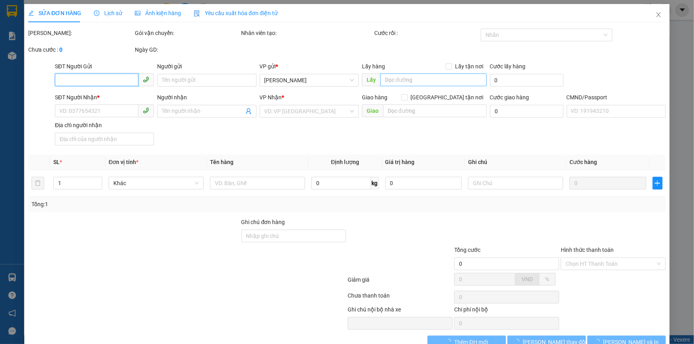
type input "20.000"
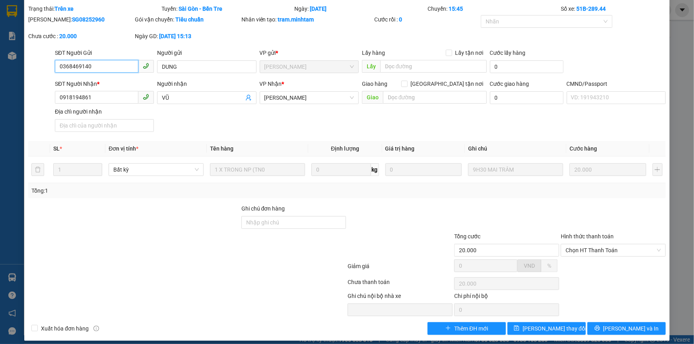
scroll to position [31, 0]
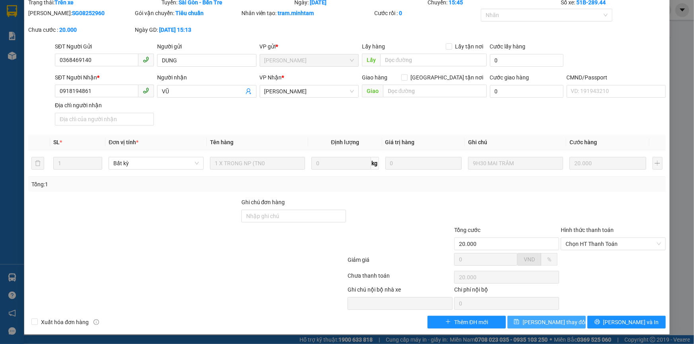
drag, startPoint x: 546, startPoint y: 320, endPoint x: 553, endPoint y: 302, distance: 19.6
click at [546, 320] on span "Lưu thay đổi" at bounding box center [554, 322] width 64 height 9
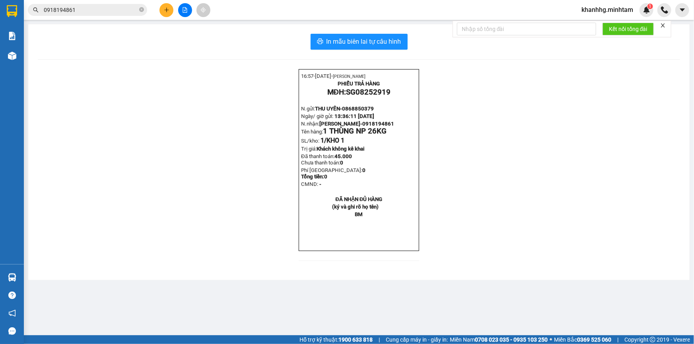
click at [142, 6] on span at bounding box center [141, 10] width 5 height 8
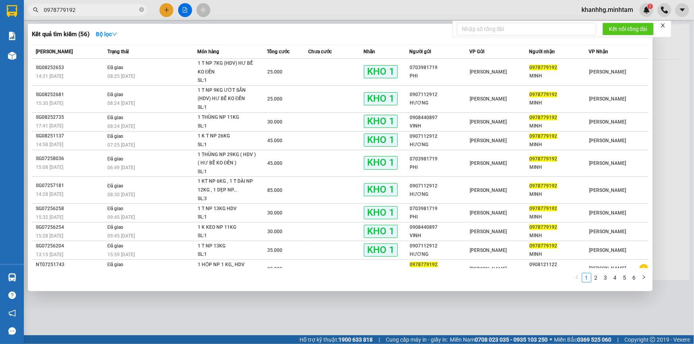
type input "0978779192"
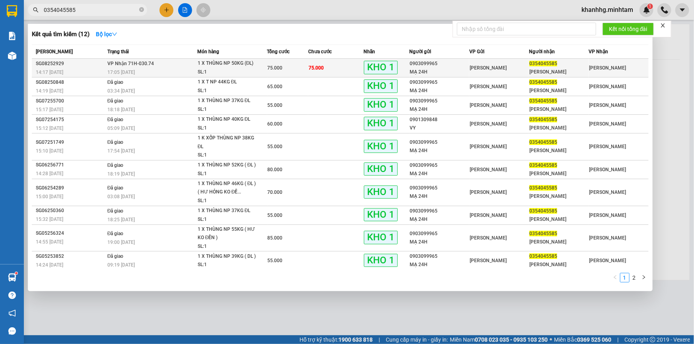
type input "0354045585"
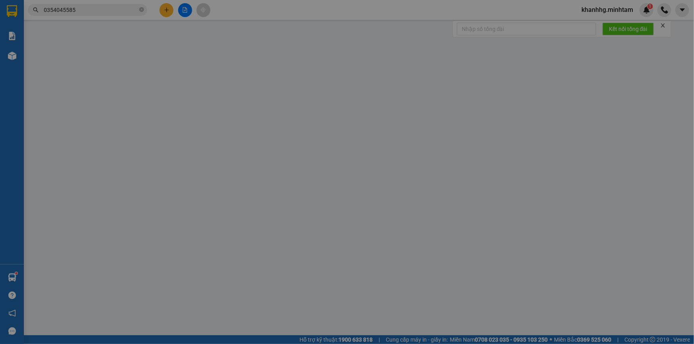
type input "0903099965"
type input "MẠ 24H"
type input "0354045585"
type input "HỒNG XUYẾN"
type input "NNG CHỊU TRÁCH NHIỆM"
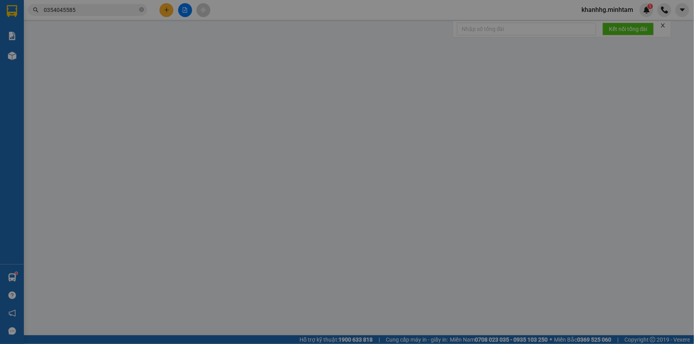
type input "75.000"
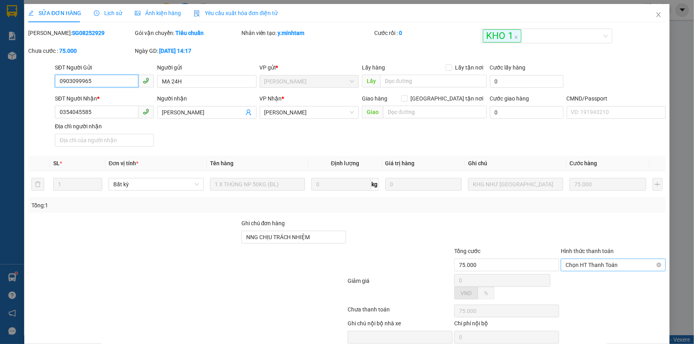
click at [580, 267] on span "Chọn HT Thanh Toán" at bounding box center [612, 265] width 95 height 12
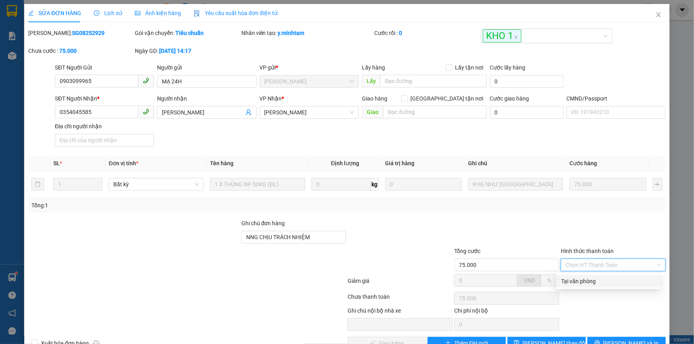
click at [567, 283] on div "Tại văn phòng" at bounding box center [608, 281] width 95 height 9
type input "0"
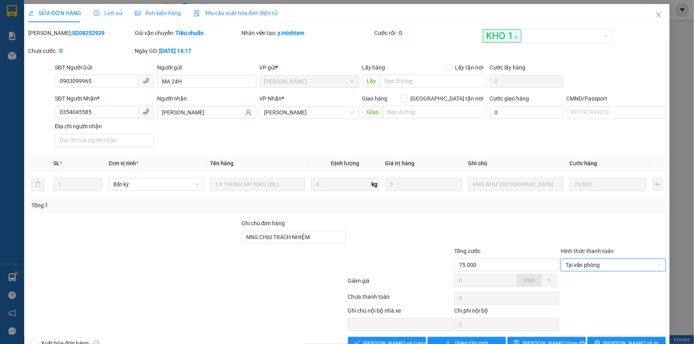
scroll to position [22, 0]
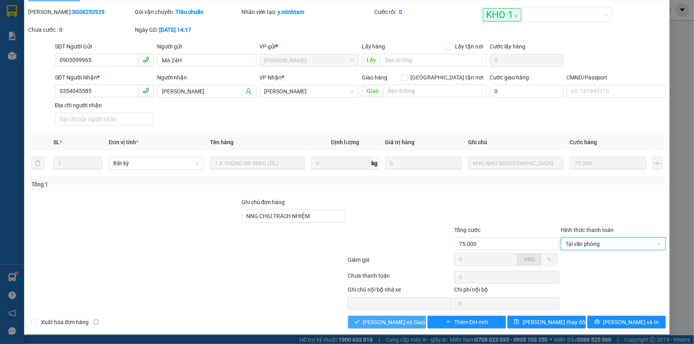
click at [375, 321] on span "Lưu và Giao hàng" at bounding box center [401, 322] width 76 height 9
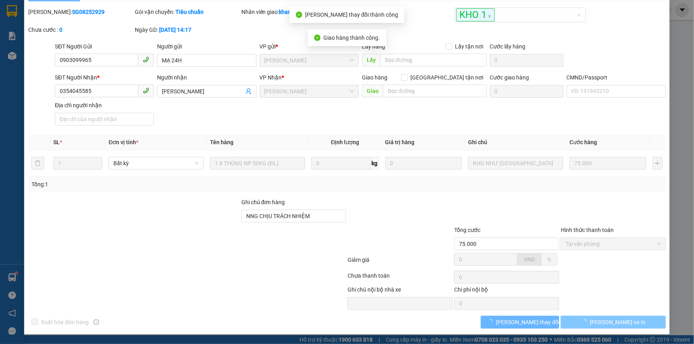
drag, startPoint x: 644, startPoint y: 324, endPoint x: 607, endPoint y: 325, distance: 37.0
click at [607, 325] on span "Lưu và In" at bounding box center [618, 322] width 56 height 9
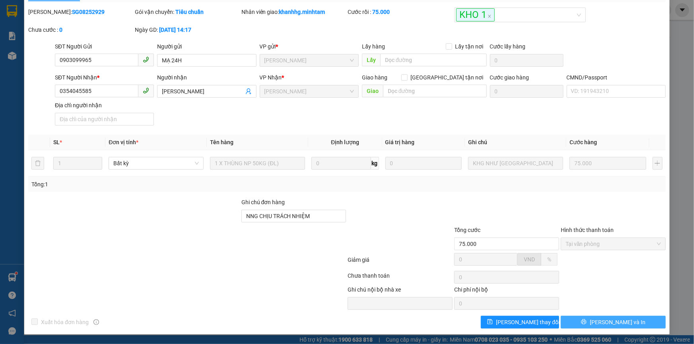
click at [607, 324] on span "Lưu và In" at bounding box center [618, 322] width 56 height 9
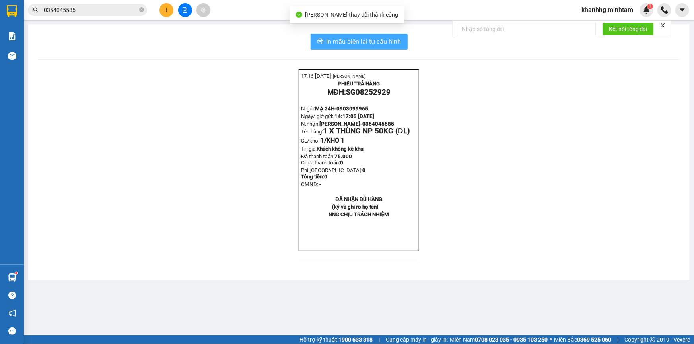
click at [357, 44] on span "In mẫu biên lai tự cấu hình" at bounding box center [363, 42] width 75 height 10
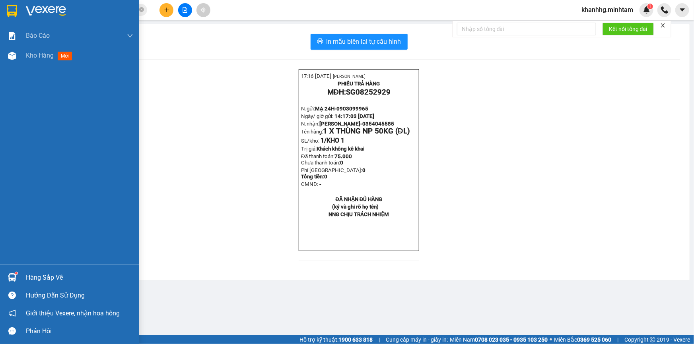
click at [23, 278] on div "Hàng sắp về" at bounding box center [69, 278] width 139 height 18
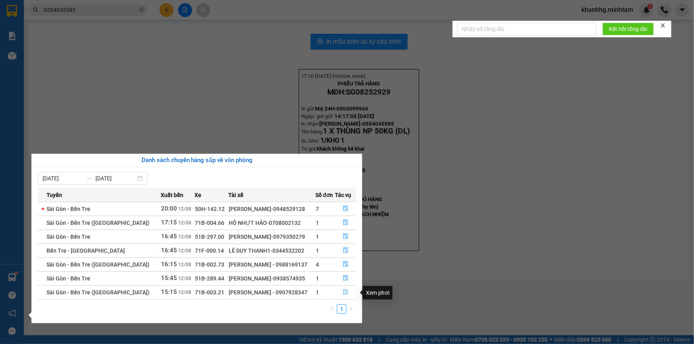
click at [344, 293] on icon "file-done" at bounding box center [346, 292] width 6 height 6
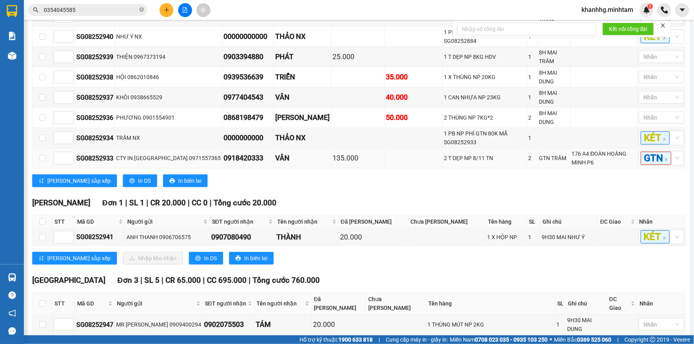
scroll to position [312, 0]
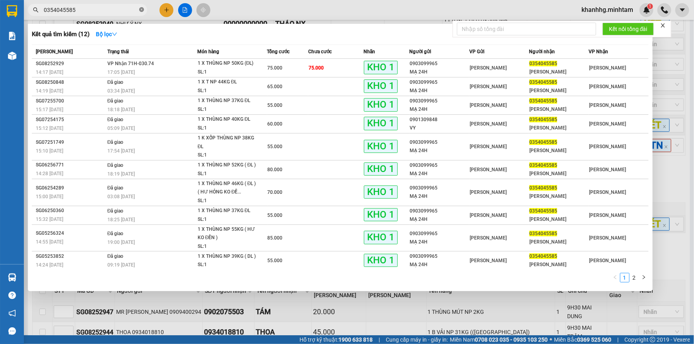
click at [141, 11] on icon "close-circle" at bounding box center [141, 9] width 5 height 5
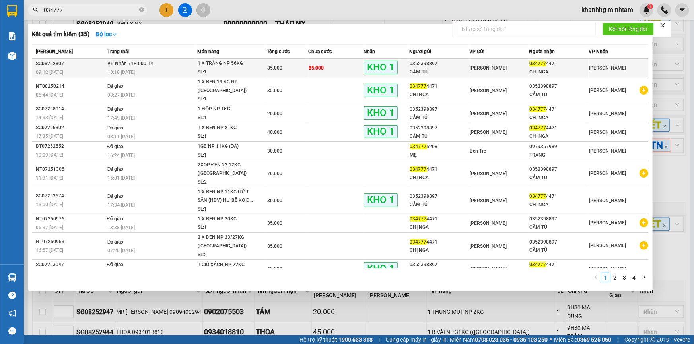
type input "034777"
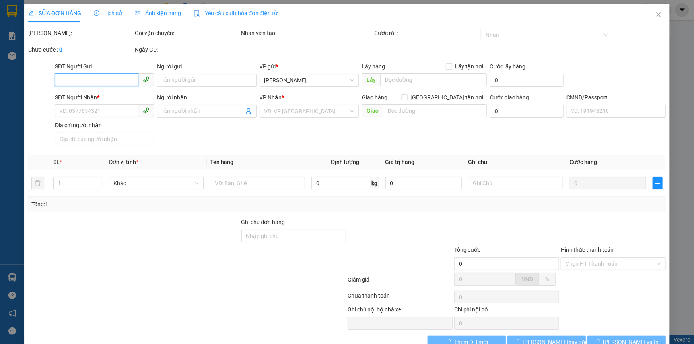
type input "0352398897"
type input "CẨM TÚ"
type input "0347774471"
type input "CHỊ NGA"
type input "knm"
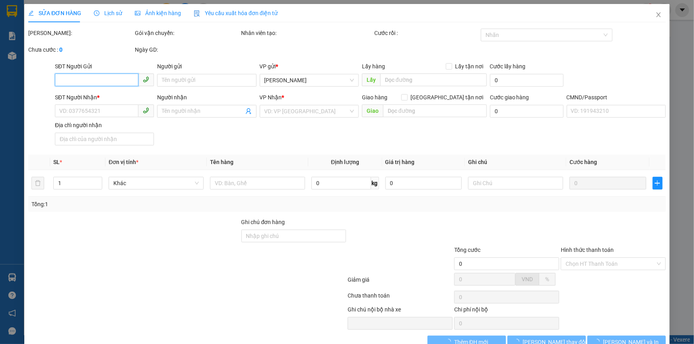
type input "85.000"
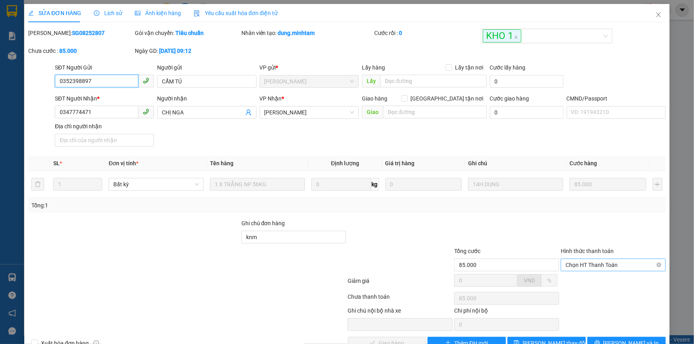
click at [575, 263] on span "Chọn HT Thanh Toán" at bounding box center [612, 265] width 95 height 12
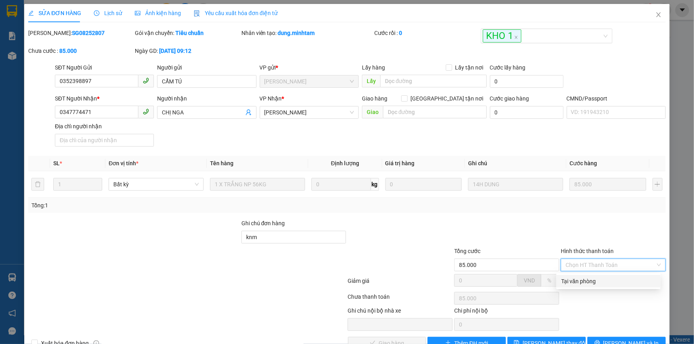
click at [571, 280] on div "Tại văn phòng" at bounding box center [608, 281] width 95 height 9
type input "0"
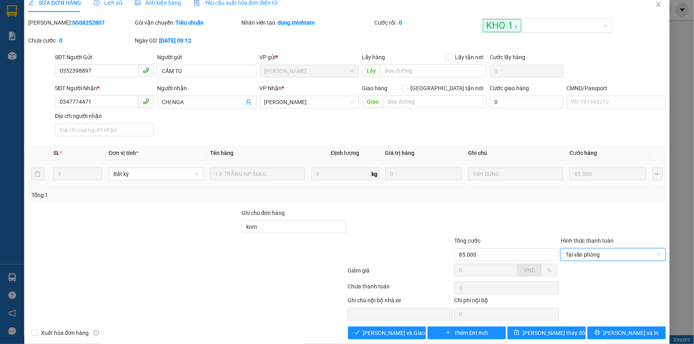
scroll to position [22, 0]
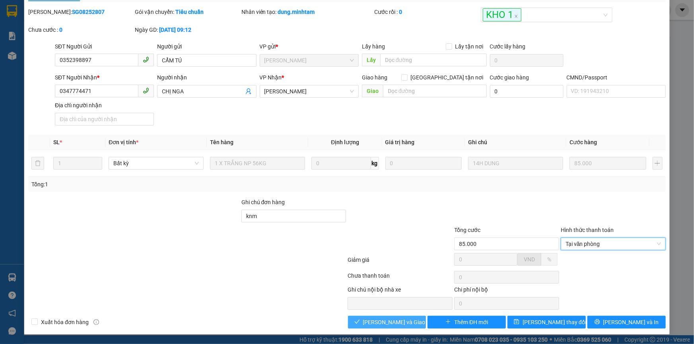
click at [388, 318] on span "Lưu và Giao hàng" at bounding box center [401, 322] width 76 height 9
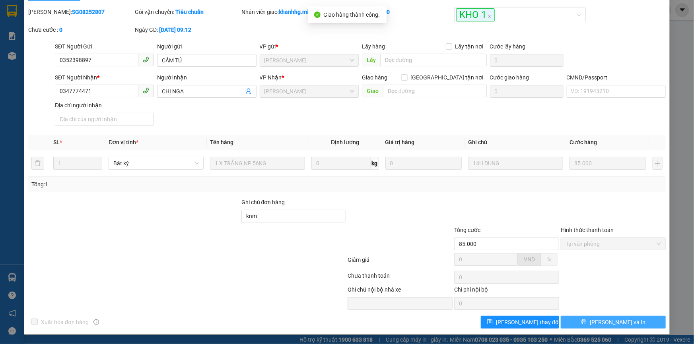
click at [602, 322] on span "Lưu và In" at bounding box center [618, 322] width 56 height 9
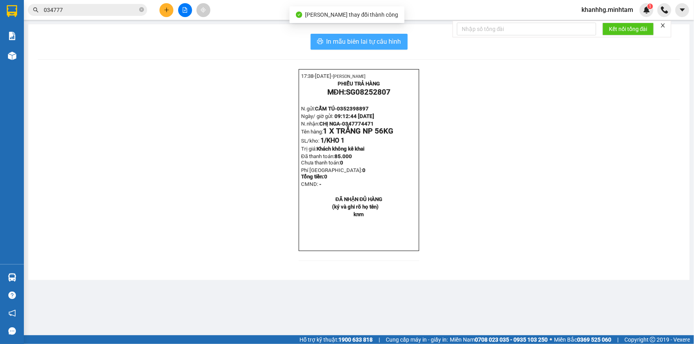
click at [365, 40] on span "In mẫu biên lai tự cấu hình" at bounding box center [363, 42] width 75 height 10
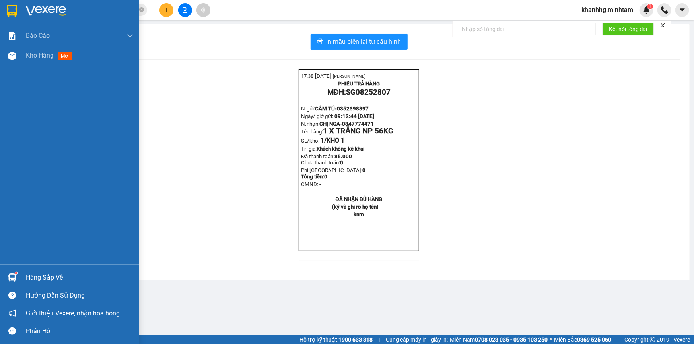
click at [12, 269] on div "Hàng sắp về" at bounding box center [69, 278] width 139 height 18
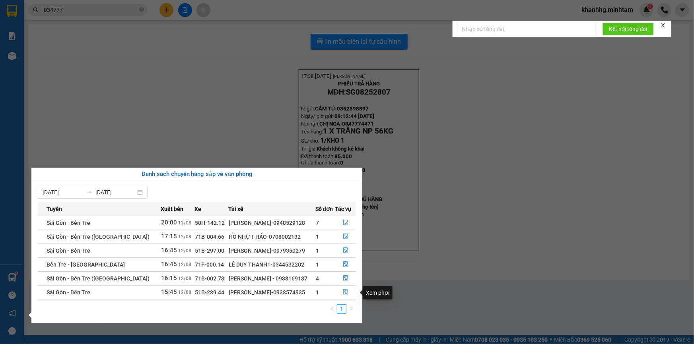
click at [344, 293] on icon "file-done" at bounding box center [346, 292] width 6 height 6
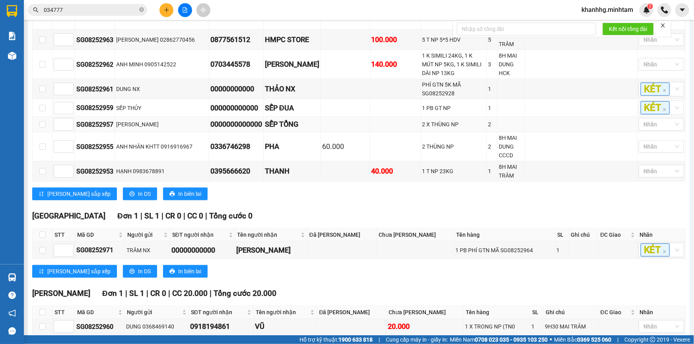
scroll to position [261, 0]
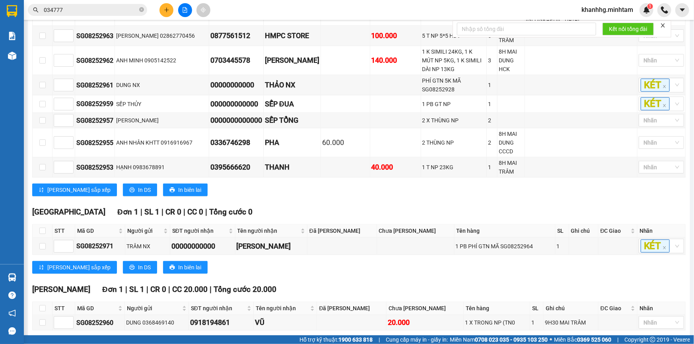
click at [29, 281] on div "Sài Gòn - Bến Tre 12/08/2025 15:45 - 51B-289.44 Làm mới In phơi In đơn chọn Thố…" at bounding box center [359, 65] width 662 height 605
click at [644, 318] on div at bounding box center [656, 323] width 33 height 10
click at [648, 179] on div "KHO 1" at bounding box center [656, 182] width 36 height 9
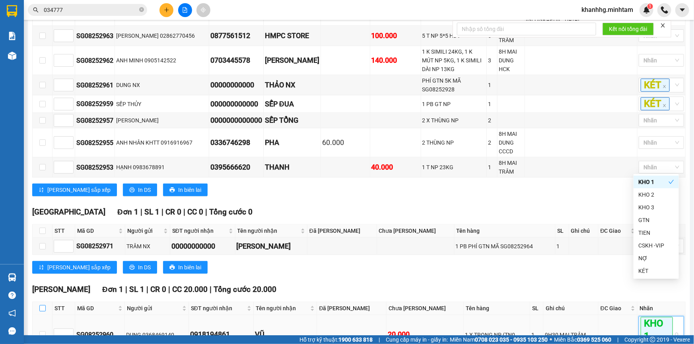
click at [43, 305] on input "checkbox" at bounding box center [42, 308] width 6 height 6
checkbox input "true"
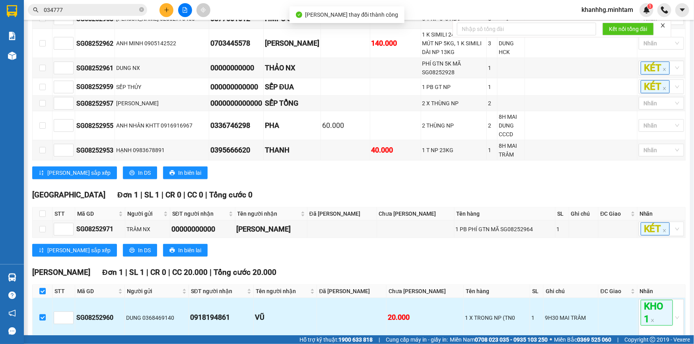
scroll to position [285, 0]
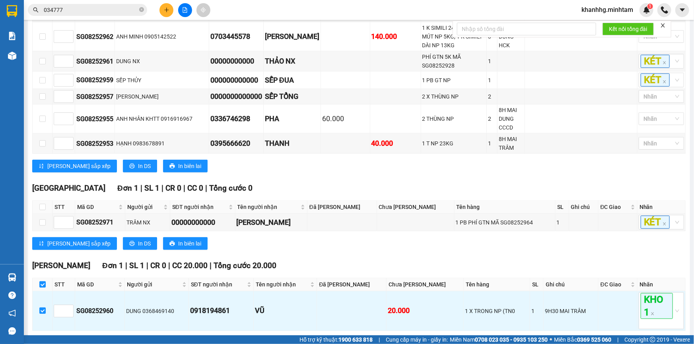
click at [125, 337] on button "Nhập kho nhận" at bounding box center [153, 343] width 60 height 13
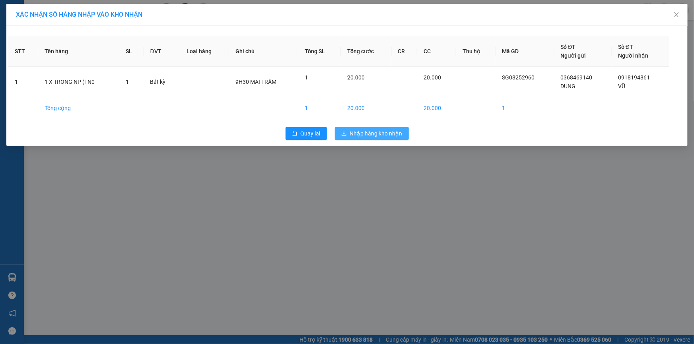
click at [374, 134] on span "Nhập hàng kho nhận" at bounding box center [376, 133] width 52 height 9
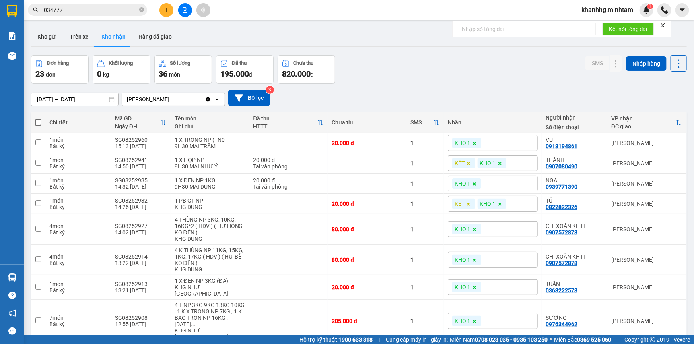
click at [493, 146] on div "KHO 1" at bounding box center [493, 143] width 90 height 16
click at [595, 143] on button at bounding box center [599, 143] width 11 height 14
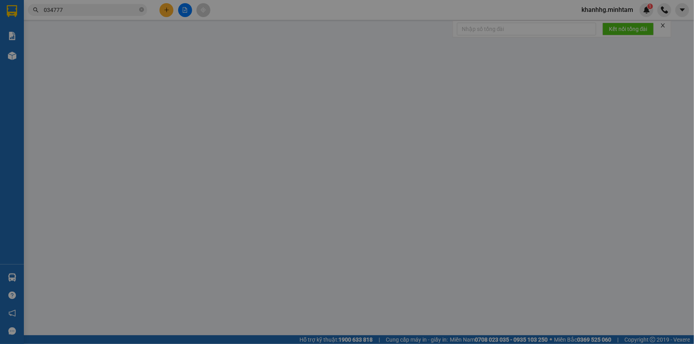
type input "0368469140"
type input "DUNG"
type input "0918194861"
type input "VŨ"
type input "20.000"
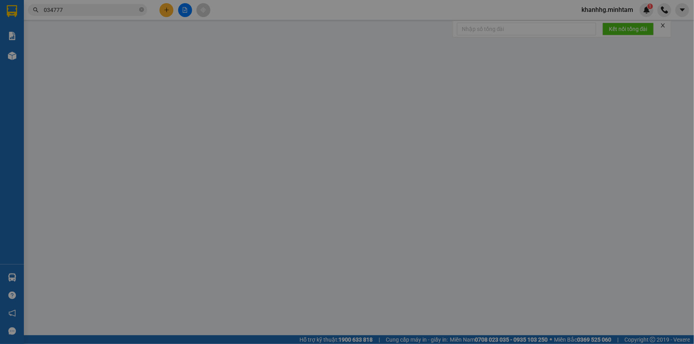
type input "20.000"
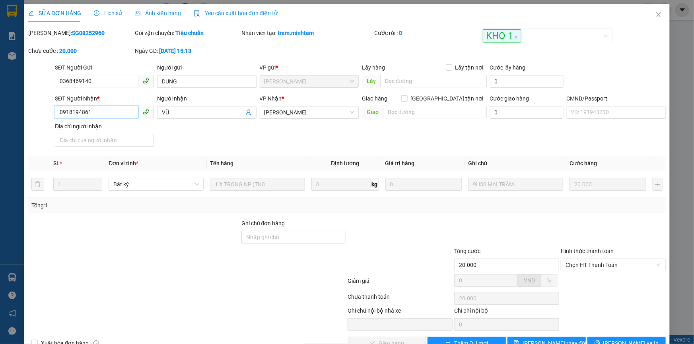
drag, startPoint x: 90, startPoint y: 112, endPoint x: 58, endPoint y: 111, distance: 31.8
click at [58, 111] on input "0918194861" at bounding box center [96, 112] width 83 height 13
click at [265, 243] on input "Ghi chú đơn hàng" at bounding box center [293, 237] width 105 height 13
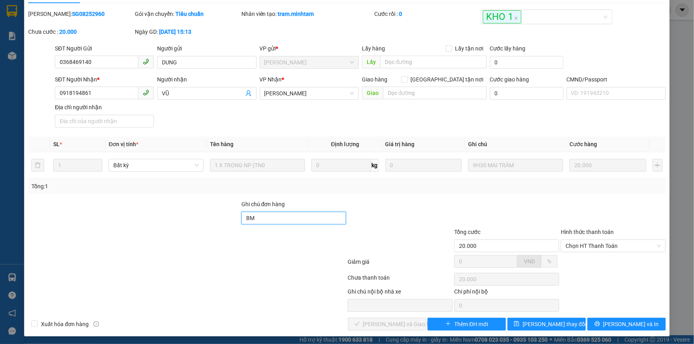
scroll to position [22, 0]
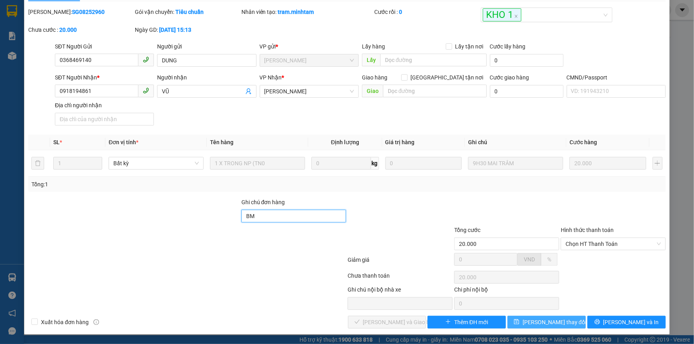
type input "BM"
click at [535, 320] on span "Lưu thay đổi" at bounding box center [554, 322] width 64 height 9
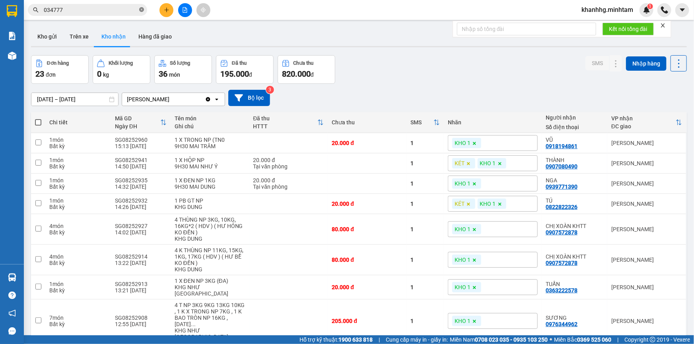
click at [142, 12] on icon "close-circle" at bounding box center [141, 9] width 5 height 5
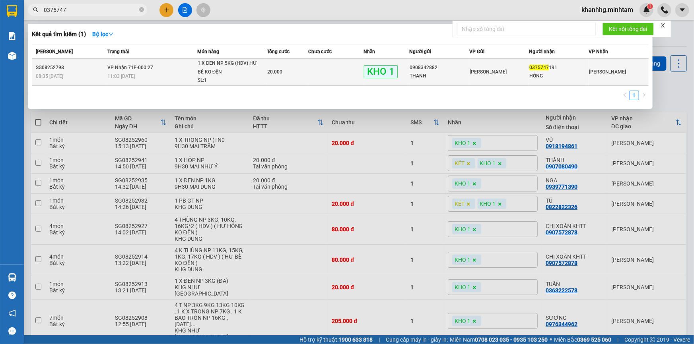
type input "0375747"
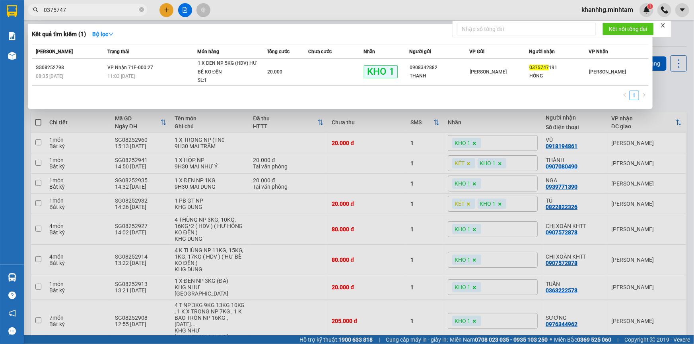
click at [491, 72] on span "[PERSON_NAME]" at bounding box center [488, 72] width 37 height 6
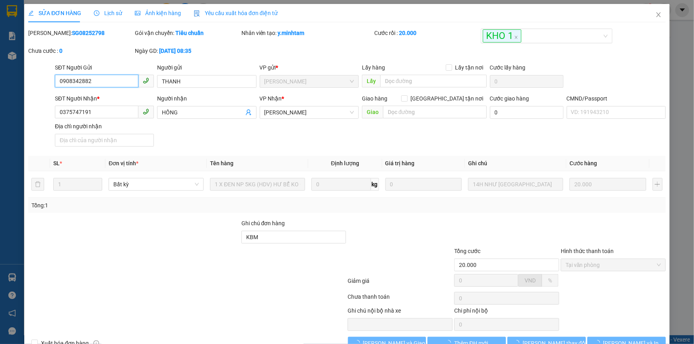
type input "0908342882"
type input "THANH"
type input "0375747191"
type input "HỒNG"
type input "KBM"
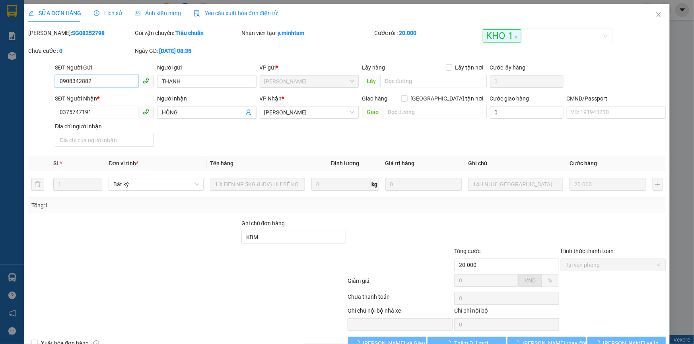
type input "20.000"
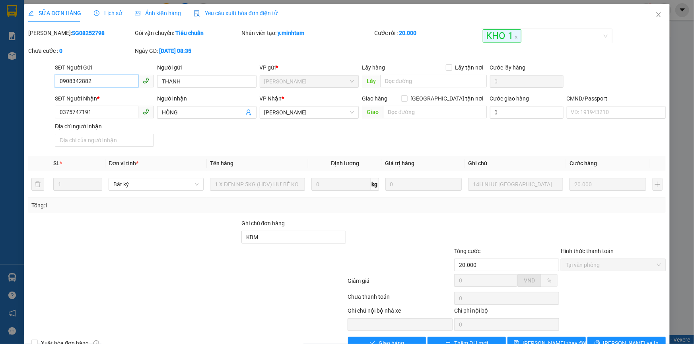
scroll to position [22, 0]
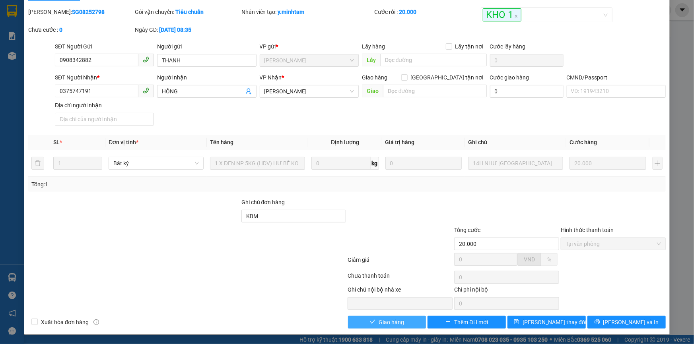
click at [393, 326] on span "Giao hàng" at bounding box center [390, 322] width 25 height 9
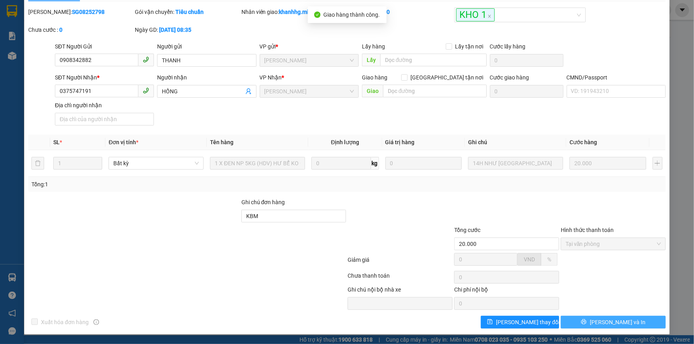
click at [599, 316] on button "Lưu và In" at bounding box center [613, 322] width 105 height 13
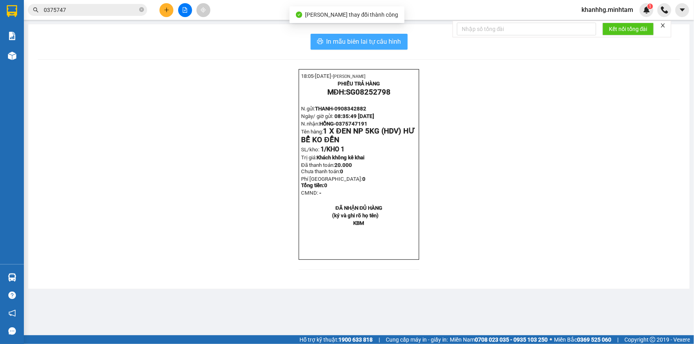
click at [388, 46] on span "In mẫu biên lai tự cấu hình" at bounding box center [363, 42] width 75 height 10
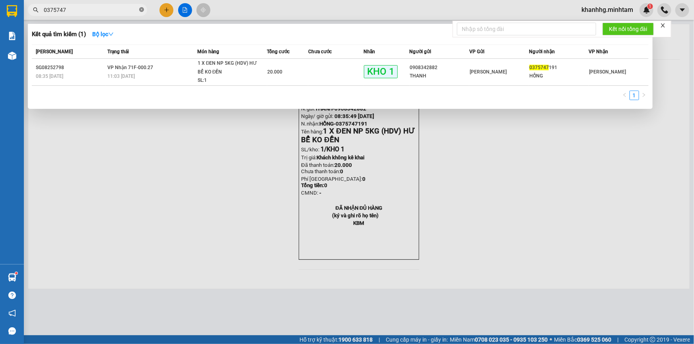
click at [142, 9] on icon "close-circle" at bounding box center [141, 9] width 5 height 5
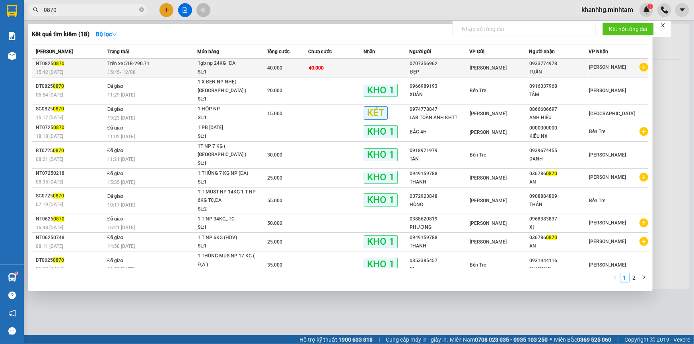
type input "0870"
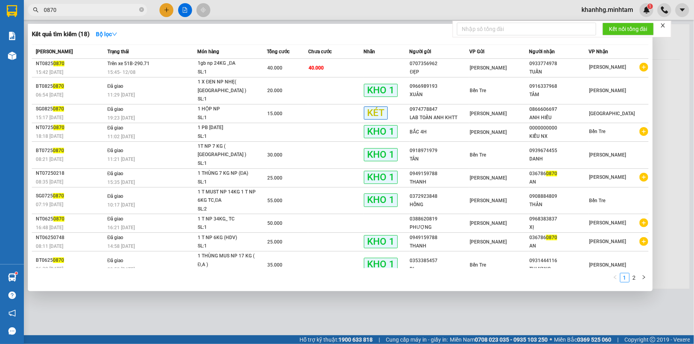
click at [503, 65] on div "[PERSON_NAME] Tư [PERSON_NAME]" at bounding box center [499, 68] width 59 height 9
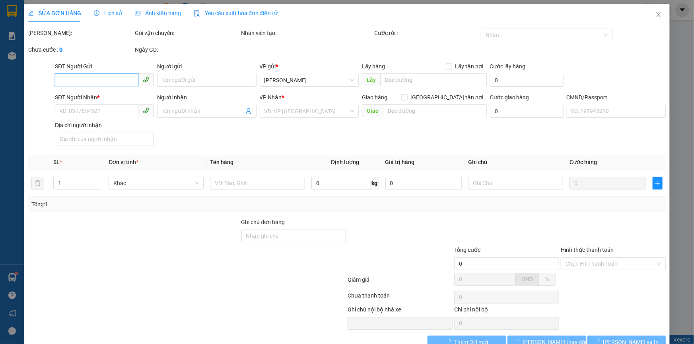
type input "0707356962"
type input "ĐẸP"
type input "0933774978"
type input "TUẤN"
type input "40.000"
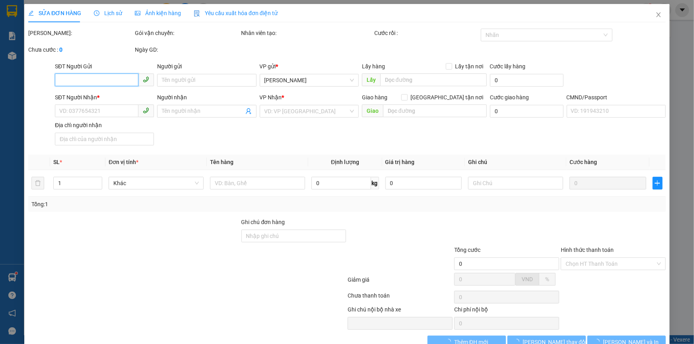
type input "40.000"
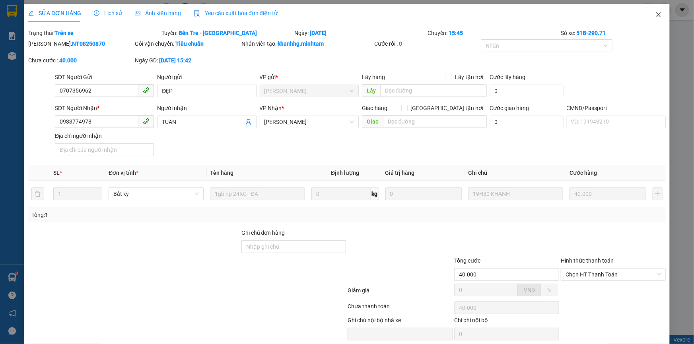
click at [656, 16] on span "Close" at bounding box center [658, 15] width 22 height 22
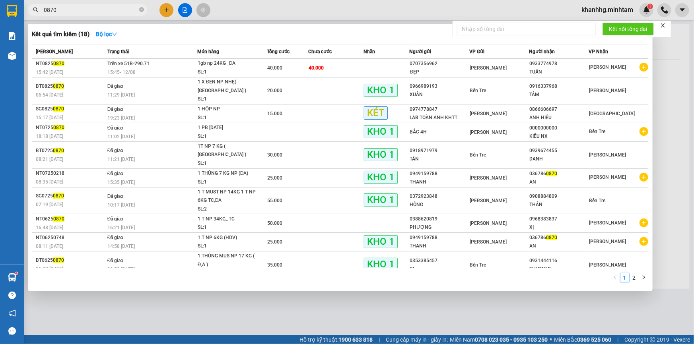
click at [145, 12] on span "0870" at bounding box center [87, 10] width 119 height 12
click at [141, 11] on icon "close-circle" at bounding box center [141, 9] width 5 height 5
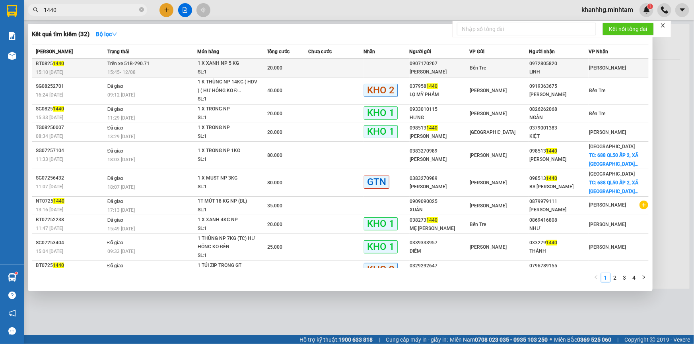
type input "1440"
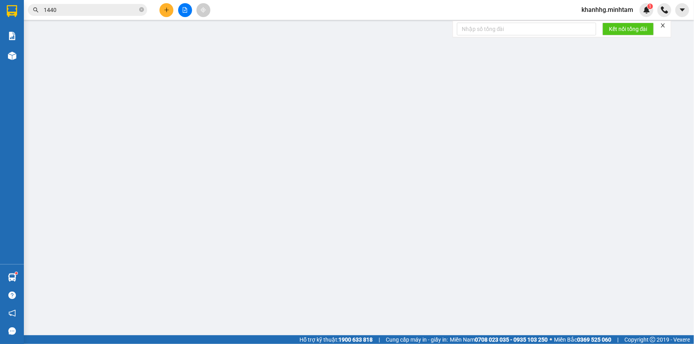
type input "0907170207"
type input "MINH KHTT"
type input "0972805820"
type input "LINH"
type input "20.000"
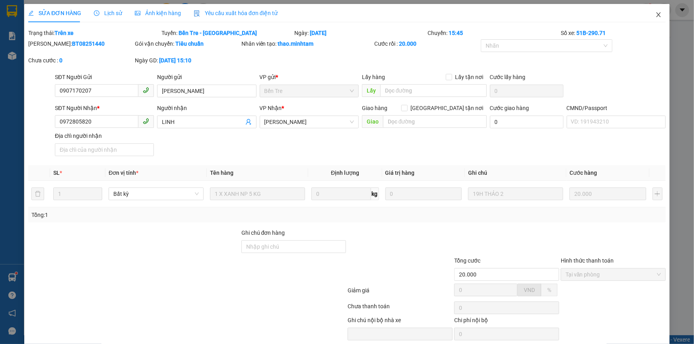
click at [655, 12] on icon "close" at bounding box center [658, 15] width 6 height 6
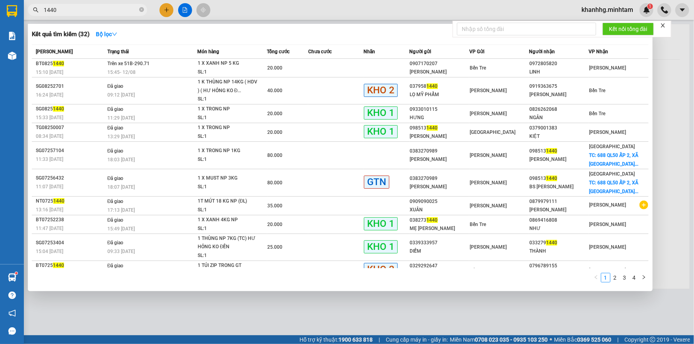
click at [114, 8] on input "1440" at bounding box center [91, 10] width 94 height 9
drag, startPoint x: 664, startPoint y: 63, endPoint x: 667, endPoint y: 52, distance: 10.8
click at [664, 60] on div at bounding box center [347, 172] width 694 height 344
click at [142, 10] on icon "close-circle" at bounding box center [141, 9] width 5 height 5
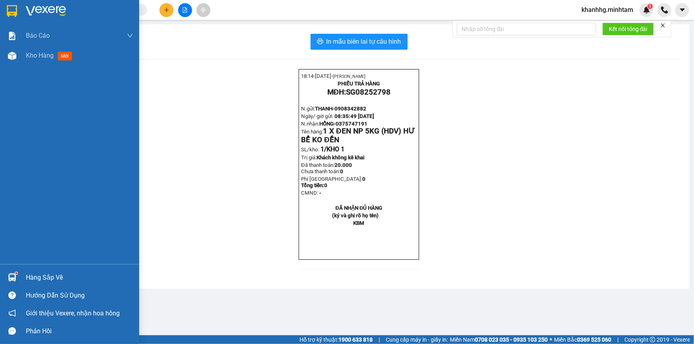
drag, startPoint x: 45, startPoint y: 54, endPoint x: 70, endPoint y: 16, distance: 45.6
click at [45, 54] on span "Kho hàng" at bounding box center [40, 56] width 28 height 8
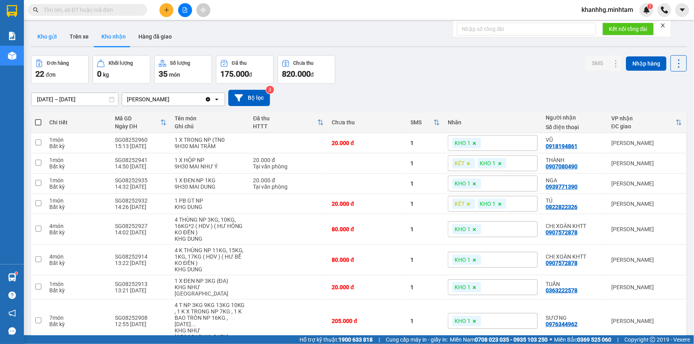
click at [47, 38] on button "Kho gửi" at bounding box center [47, 36] width 32 height 19
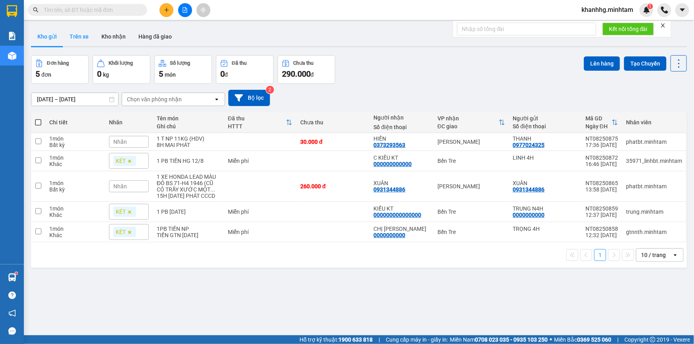
click at [84, 36] on button "Trên xe" at bounding box center [79, 36] width 32 height 19
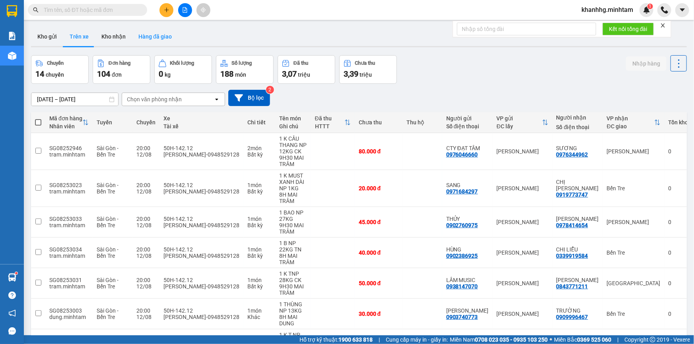
click at [162, 38] on button "Hàng đã giao" at bounding box center [155, 36] width 46 height 19
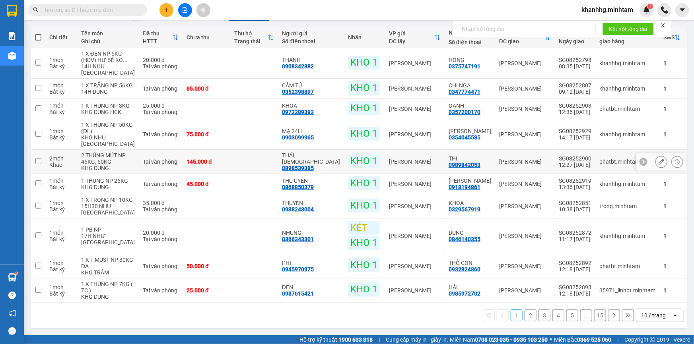
scroll to position [125, 0]
click at [526, 317] on button "2" at bounding box center [530, 316] width 12 height 12
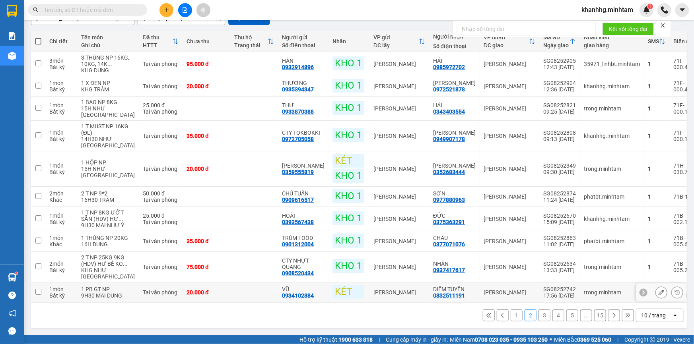
scroll to position [121, 0]
click at [96, 15] on span at bounding box center [87, 10] width 119 height 12
click at [95, 10] on input "text" at bounding box center [91, 10] width 94 height 9
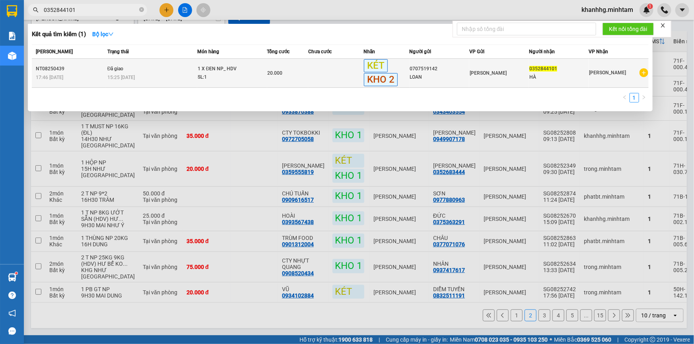
type input "0352844101"
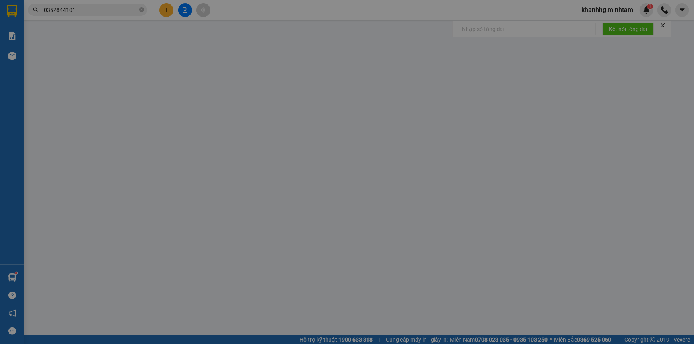
type input "0707519142"
type input "LOAN"
type input "0352844101"
type input "HÀ"
type input "HƯ BỂ"
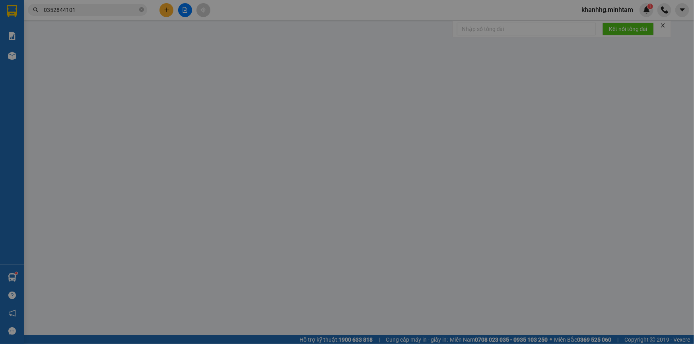
type input "20.000"
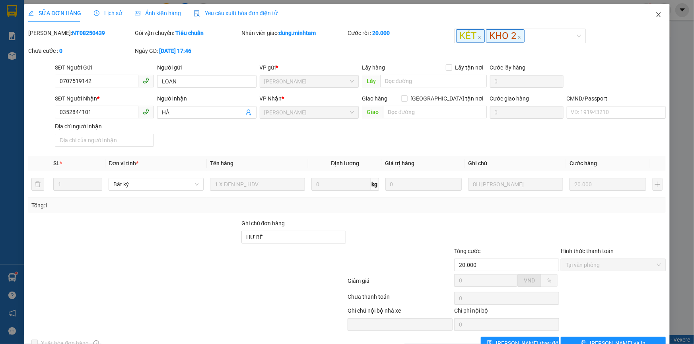
click at [652, 12] on span "Close" at bounding box center [658, 15] width 22 height 22
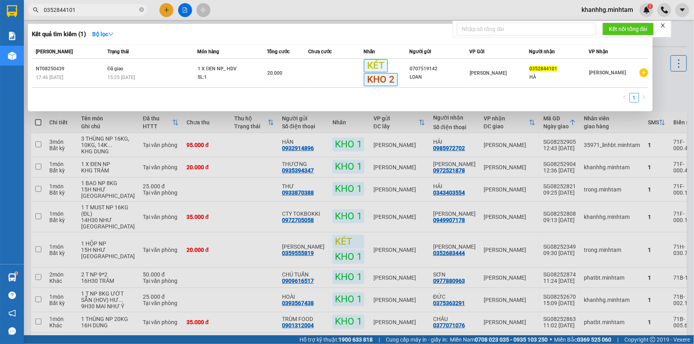
click at [123, 10] on input "0352844101" at bounding box center [91, 10] width 94 height 9
click at [141, 8] on icon "close-circle" at bounding box center [141, 9] width 5 height 5
type input "0352844101"
click at [202, 120] on div at bounding box center [347, 172] width 694 height 344
click at [102, 12] on input "0352844101" at bounding box center [91, 10] width 94 height 9
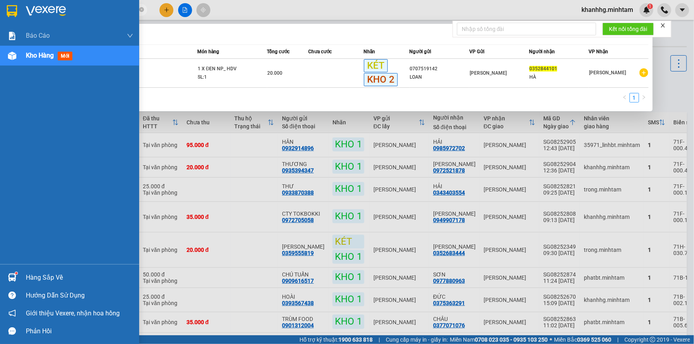
click at [26, 274] on div "Hàng sắp về" at bounding box center [79, 278] width 107 height 12
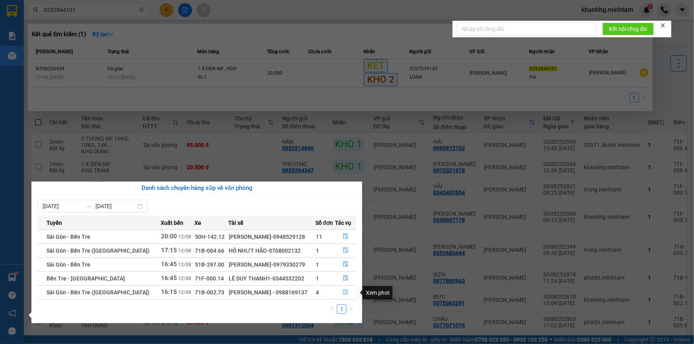
click at [343, 293] on icon "file-done" at bounding box center [346, 292] width 6 height 6
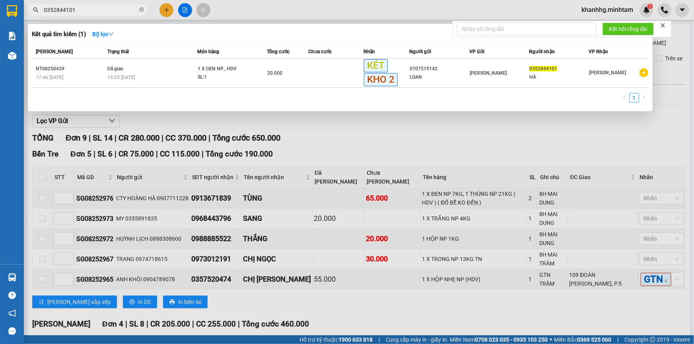
click at [313, 132] on div at bounding box center [347, 172] width 694 height 344
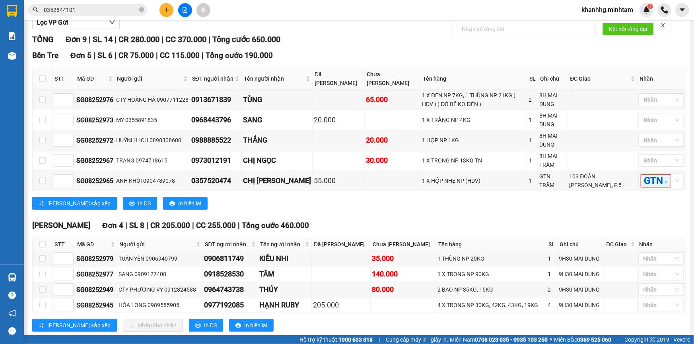
scroll to position [131, 0]
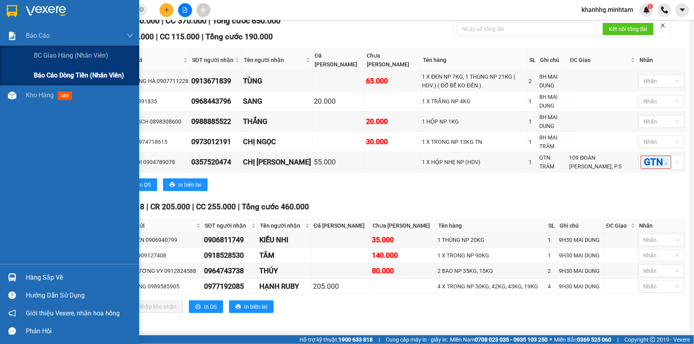
click at [55, 70] on span "Báo cáo dòng tiền (nhân viên)" at bounding box center [79, 75] width 90 height 10
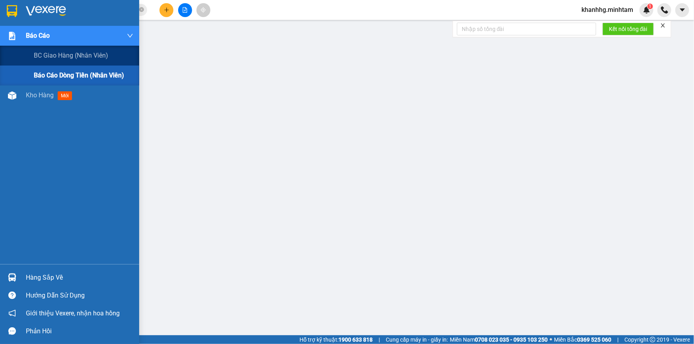
scroll to position [50, 0]
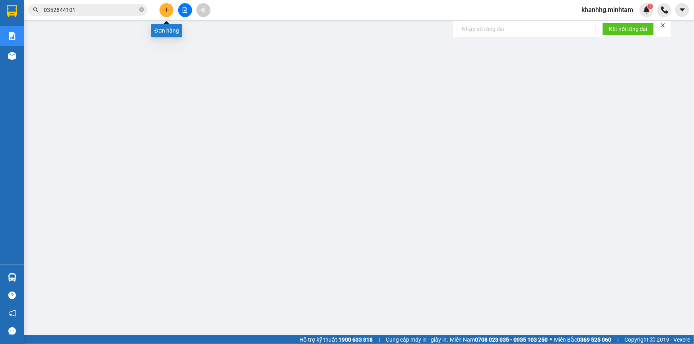
click at [166, 9] on icon "plus" at bounding box center [167, 10] width 6 height 6
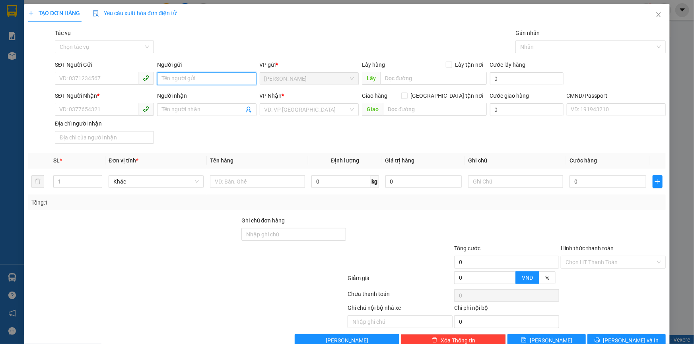
click at [188, 83] on input "Người gửi" at bounding box center [206, 78] width 99 height 13
type input "KHANH 4H"
click at [124, 107] on input "SĐT Người Nhận *" at bounding box center [96, 109] width 83 height 13
type input "0000000000"
click at [171, 109] on input "Người nhận" at bounding box center [202, 109] width 81 height 9
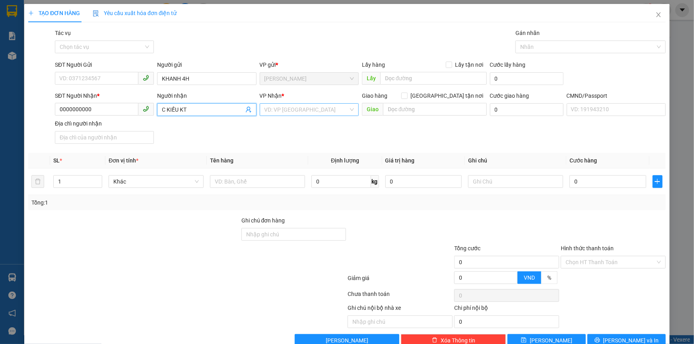
type input "C KIỀU KT"
click at [289, 109] on input "search" at bounding box center [306, 110] width 84 height 12
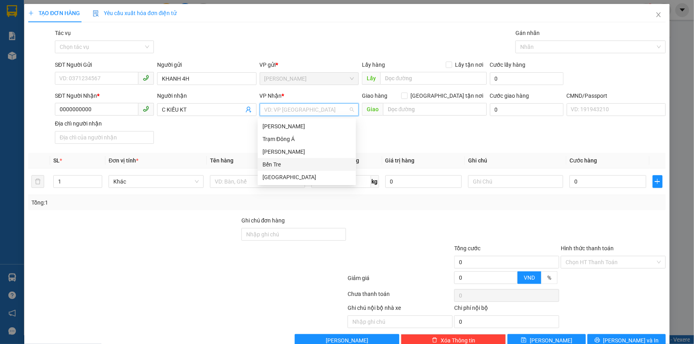
click at [274, 164] on div "Bến Tre" at bounding box center [306, 164] width 89 height 9
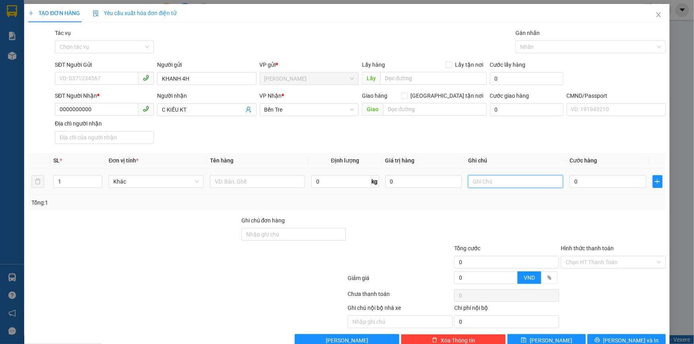
click at [480, 182] on input "text" at bounding box center [515, 181] width 95 height 13
click at [268, 178] on input "text" at bounding box center [257, 181] width 95 height 13
type input "1PB NP TIỀN HG 12/8"
click at [567, 261] on input "Hình thức thanh toán" at bounding box center [610, 262] width 90 height 12
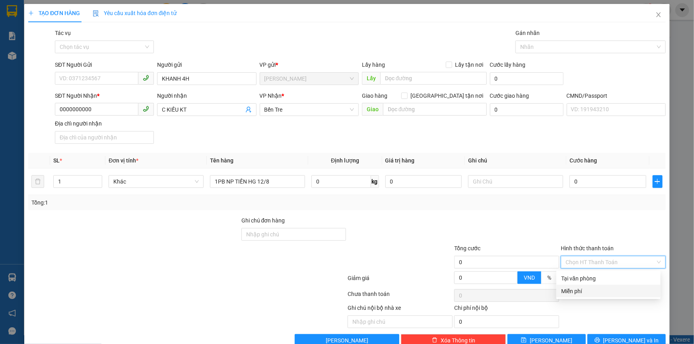
click at [568, 293] on div "Miễn phí" at bounding box center [608, 291] width 95 height 9
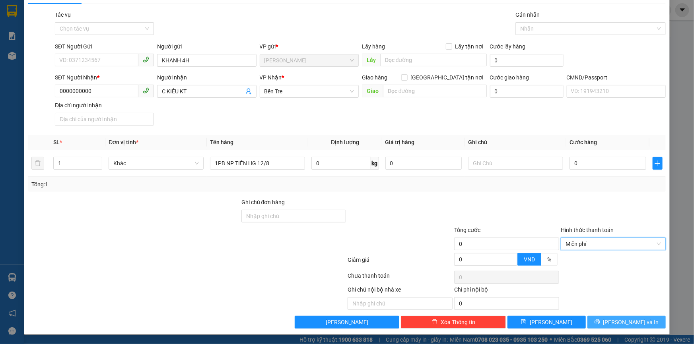
click at [614, 318] on button "Lưu và In" at bounding box center [626, 322] width 78 height 13
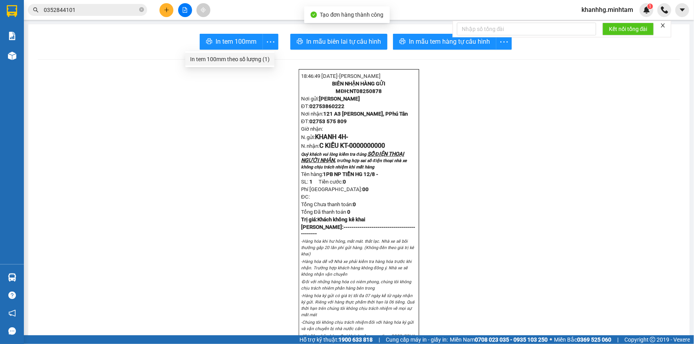
click at [254, 60] on div "In tem 100mm theo số lượng (1)" at bounding box center [230, 59] width 80 height 9
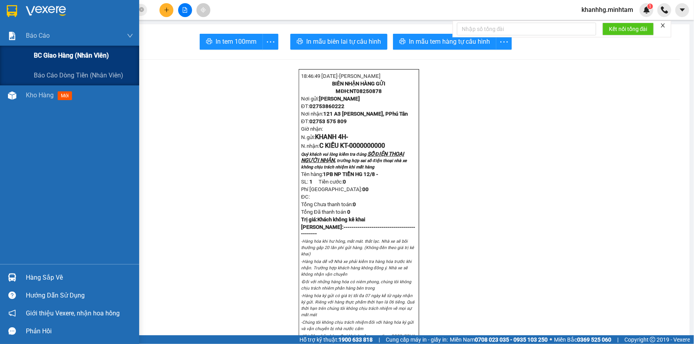
click at [79, 52] on span "BC giao hàng (nhân viên)" at bounding box center [71, 55] width 75 height 10
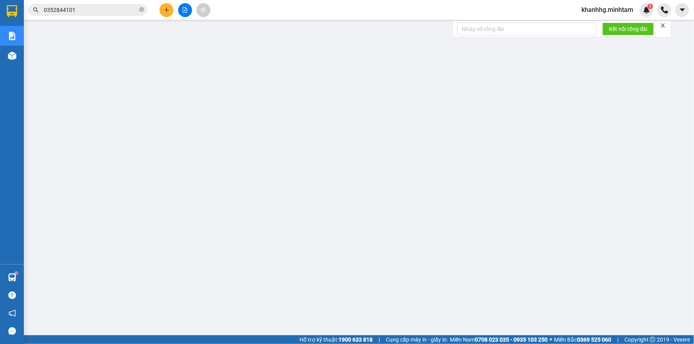
click at [602, 10] on span "khanhhg.minhtam" at bounding box center [607, 10] width 64 height 10
click at [596, 25] on span "Đăng xuất" at bounding box center [611, 24] width 48 height 9
click at [598, 13] on span "khanhhg.minhtam" at bounding box center [607, 10] width 64 height 10
click at [590, 22] on span "Đăng xuất" at bounding box center [611, 24] width 48 height 9
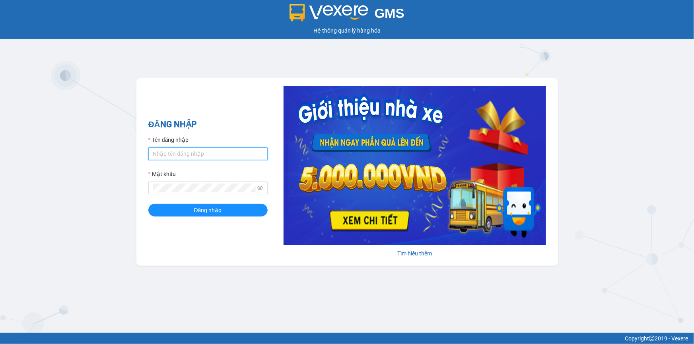
click at [184, 155] on input "Tên đăng nhập" at bounding box center [207, 153] width 119 height 13
type input "trong.minhtam"
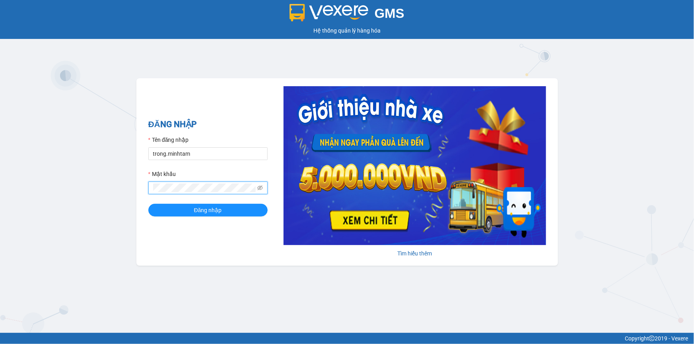
click at [148, 204] on button "Đăng nhập" at bounding box center [207, 210] width 119 height 13
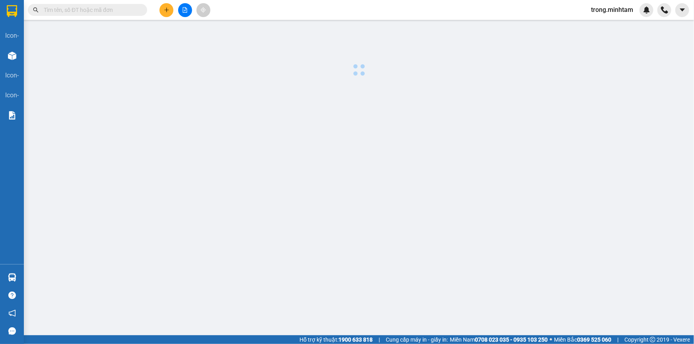
click at [97, 11] on div "Nhà xe đã có thể đặt đơn qua AhaMove và Grab ngay trên phần mềm quản lý hàng ho…" at bounding box center [347, 172] width 694 height 344
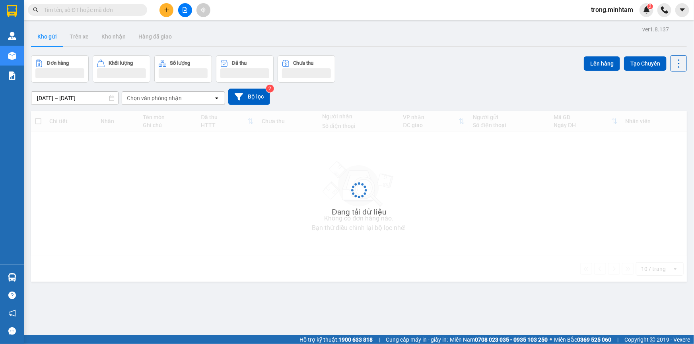
click at [91, 8] on body "Kết quả tìm kiếm ( 0 ) Bộ lọc No Data trong.minhtam 2 Quản Lý Quản lý khách hàn…" at bounding box center [347, 172] width 694 height 344
click at [91, 8] on input "text" at bounding box center [91, 10] width 94 height 9
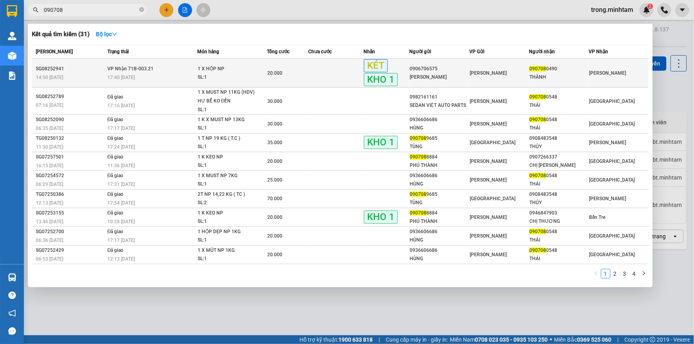
type input "090708"
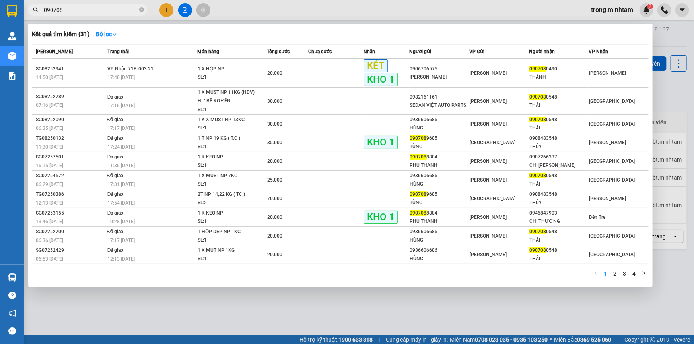
click at [196, 71] on td "VP Nhận 71B-003.21 17:40 - 12/08" at bounding box center [151, 73] width 92 height 29
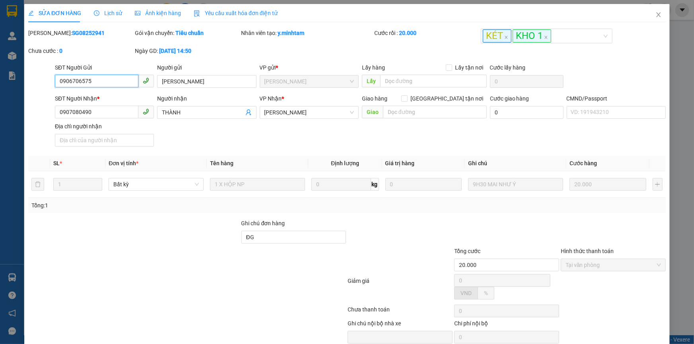
type input "0906706575"
type input "ANH THANH"
type input "0907080490"
type input "THÀNH"
type input "ĐG"
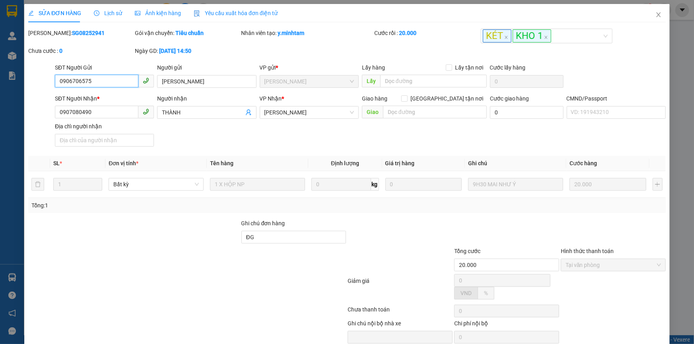
type input "20.000"
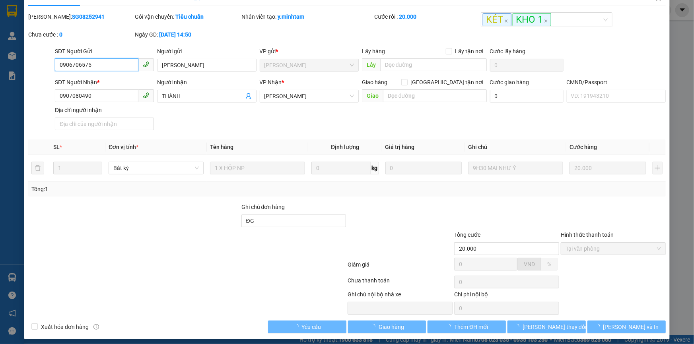
scroll to position [22, 0]
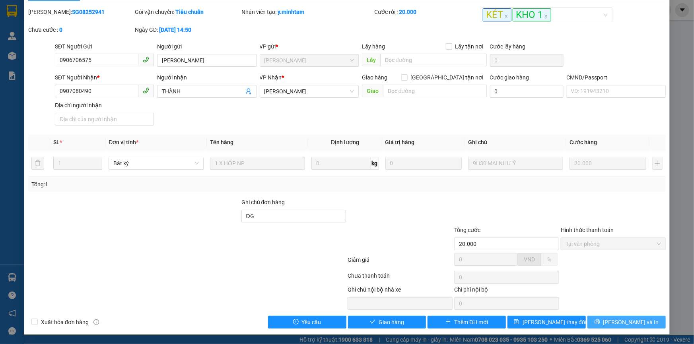
click at [601, 322] on button "Lưu và In" at bounding box center [626, 322] width 78 height 13
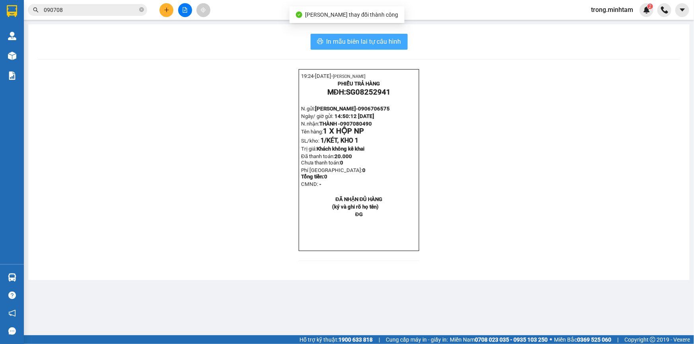
click at [376, 41] on span "In mẫu biên lai tự cấu hình" at bounding box center [363, 42] width 75 height 10
